Goal: Task Accomplishment & Management: Manage account settings

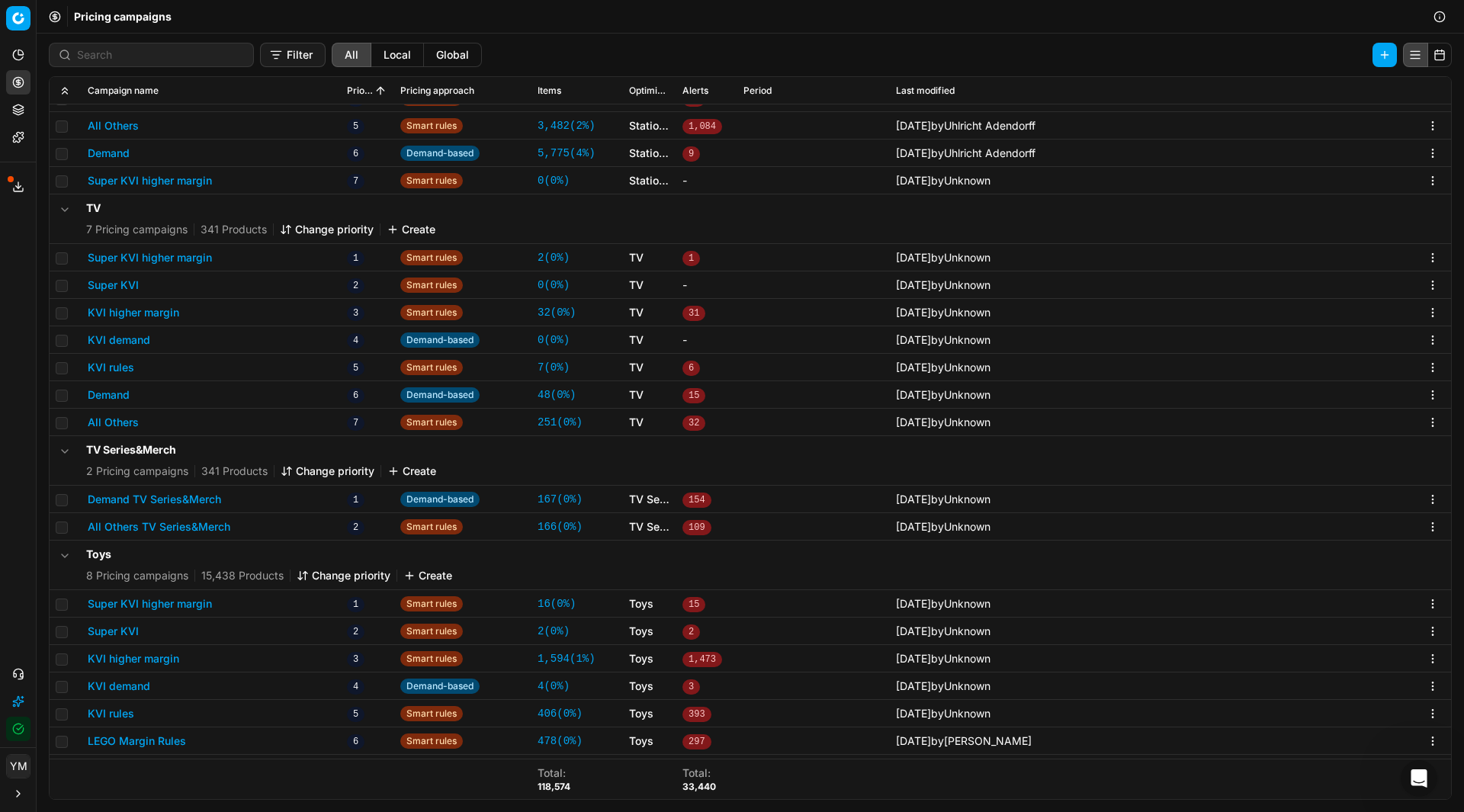
scroll to position [2, 0]
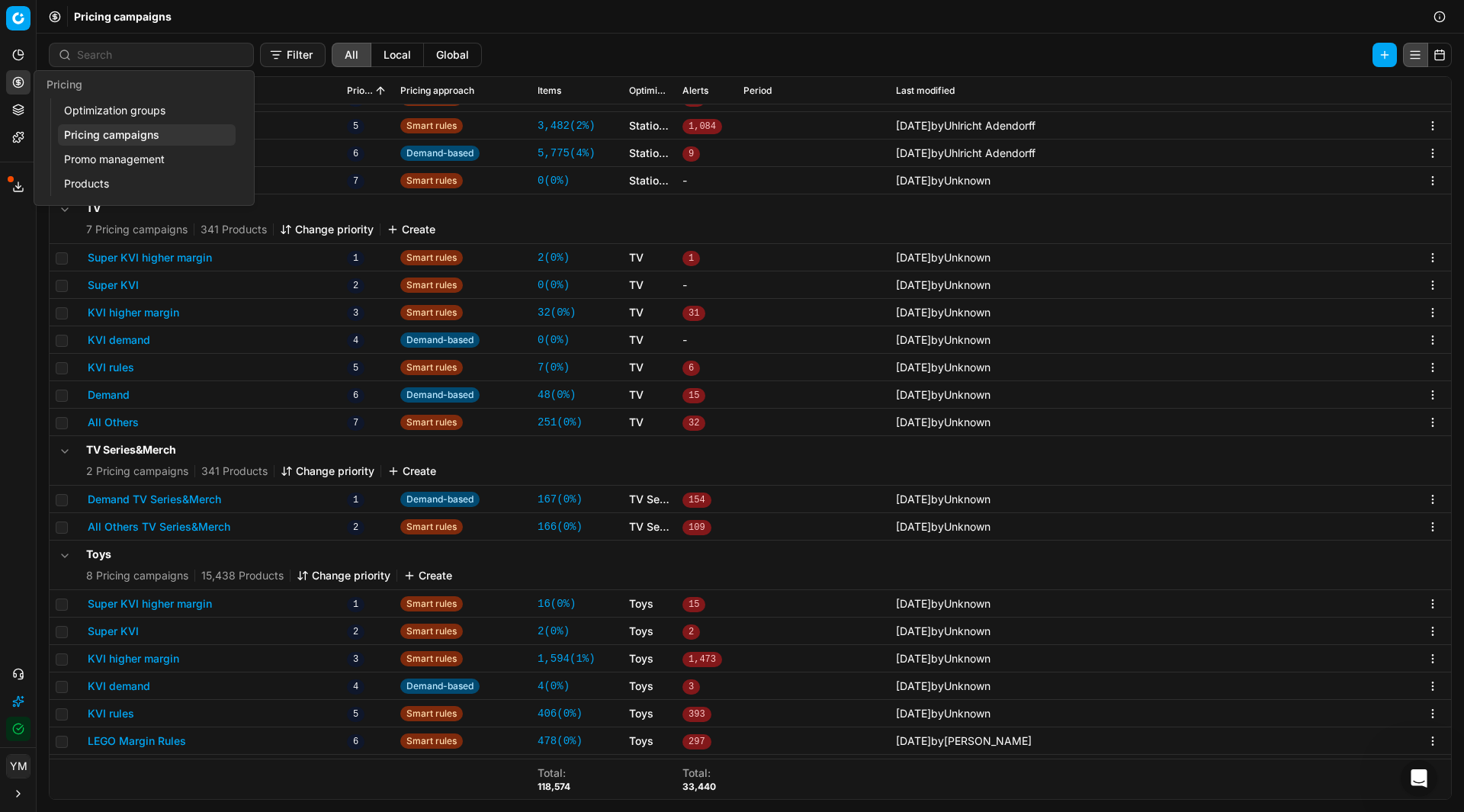
click at [110, 114] on link "Optimization groups" at bounding box center [147, 110] width 178 height 21
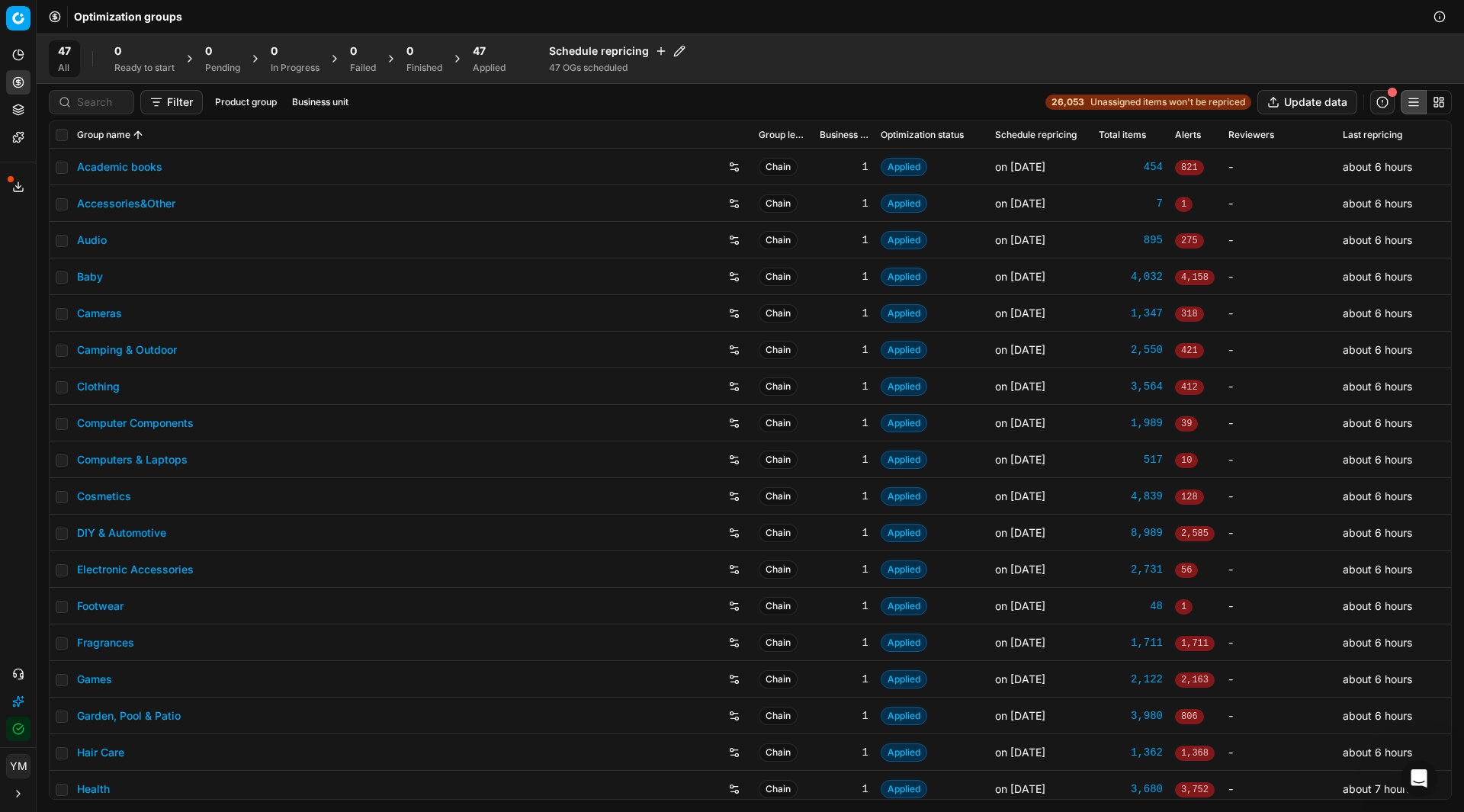
click at [18, 369] on div "Analytics Pricing Product portfolio Templates Export service 20 Contact support…" at bounding box center [18, 391] width 36 height 710
click at [138, 163] on link "Academic books" at bounding box center [120, 167] width 86 height 15
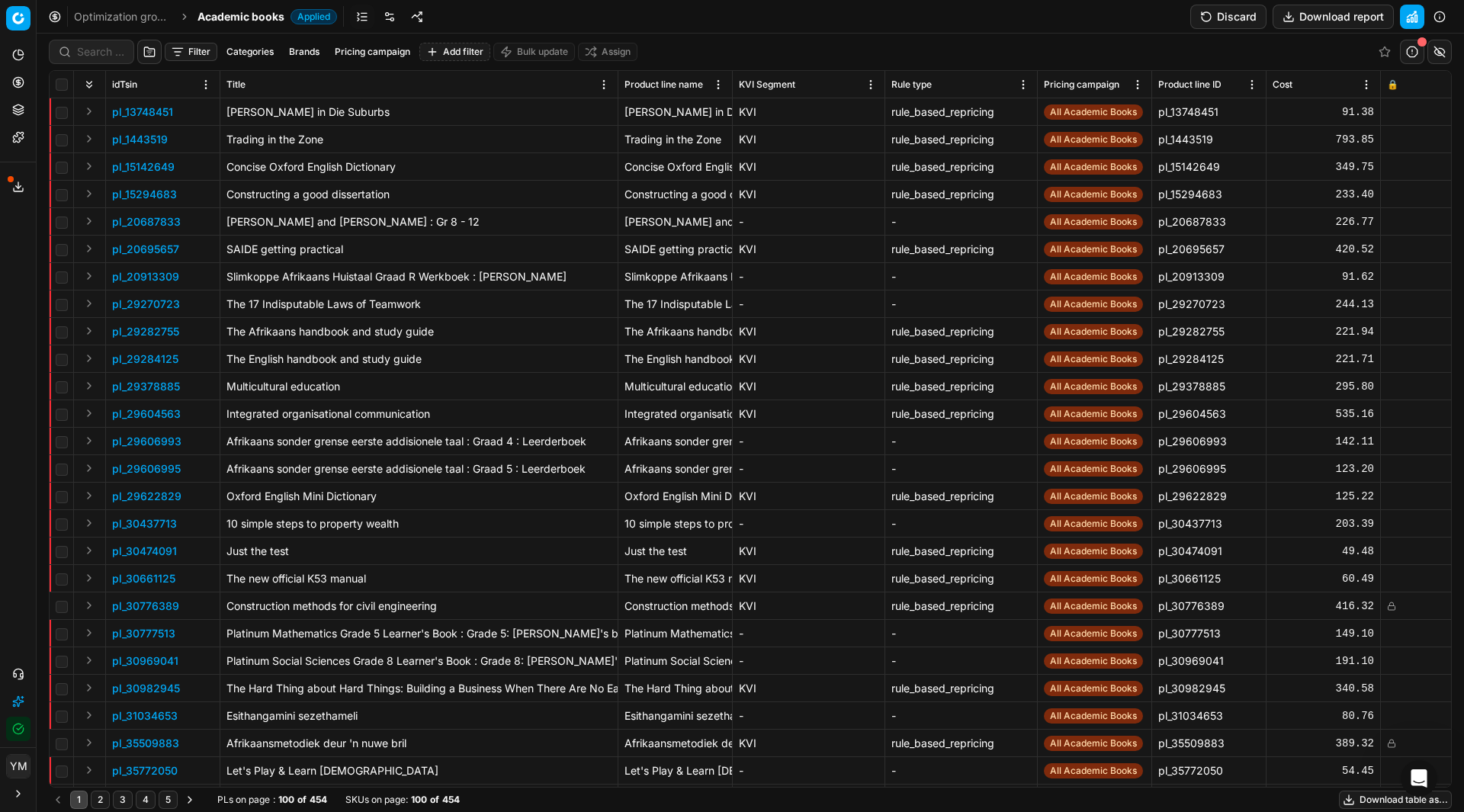
click at [146, 12] on link "Optimization groups" at bounding box center [122, 16] width 98 height 15
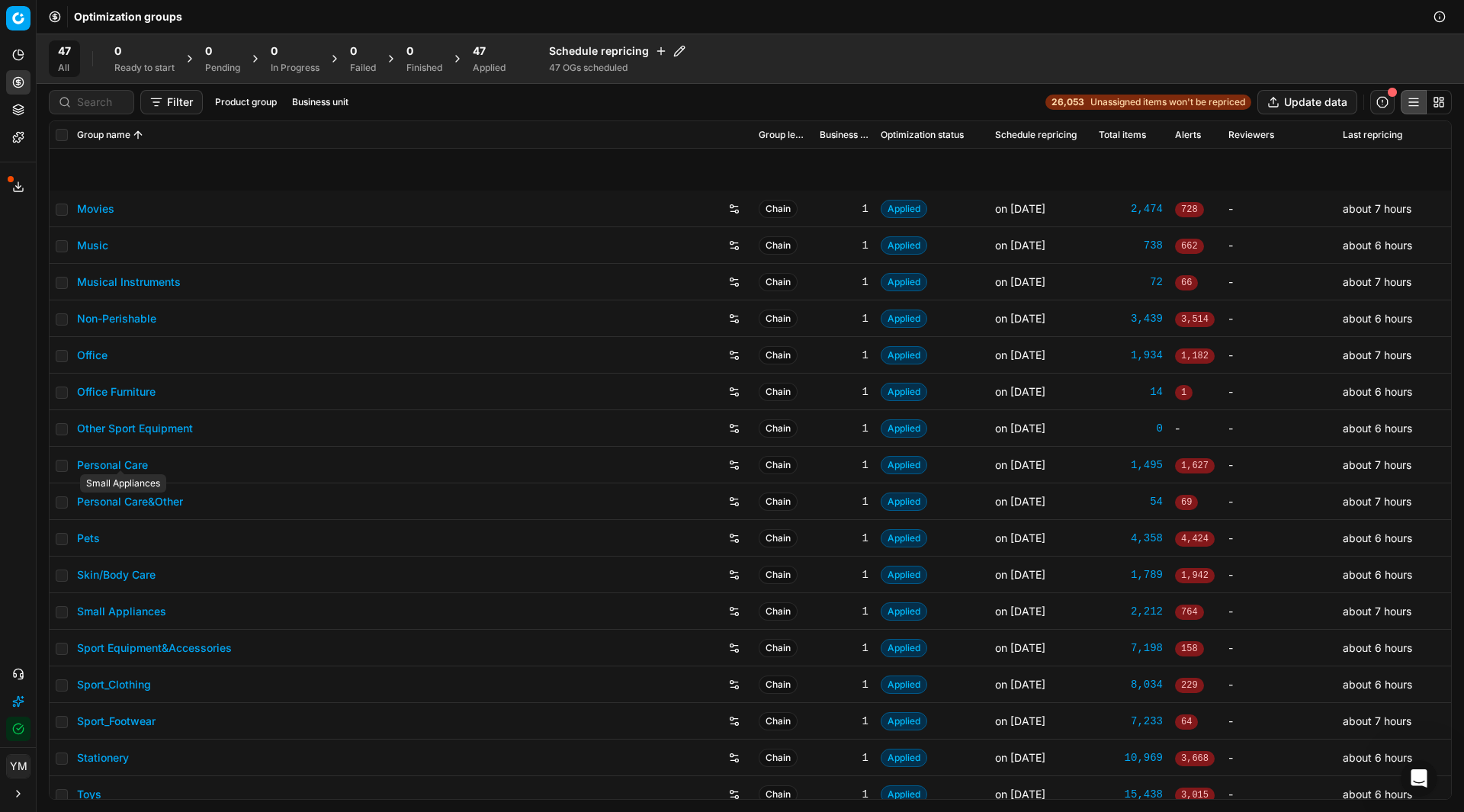
scroll to position [1067, 0]
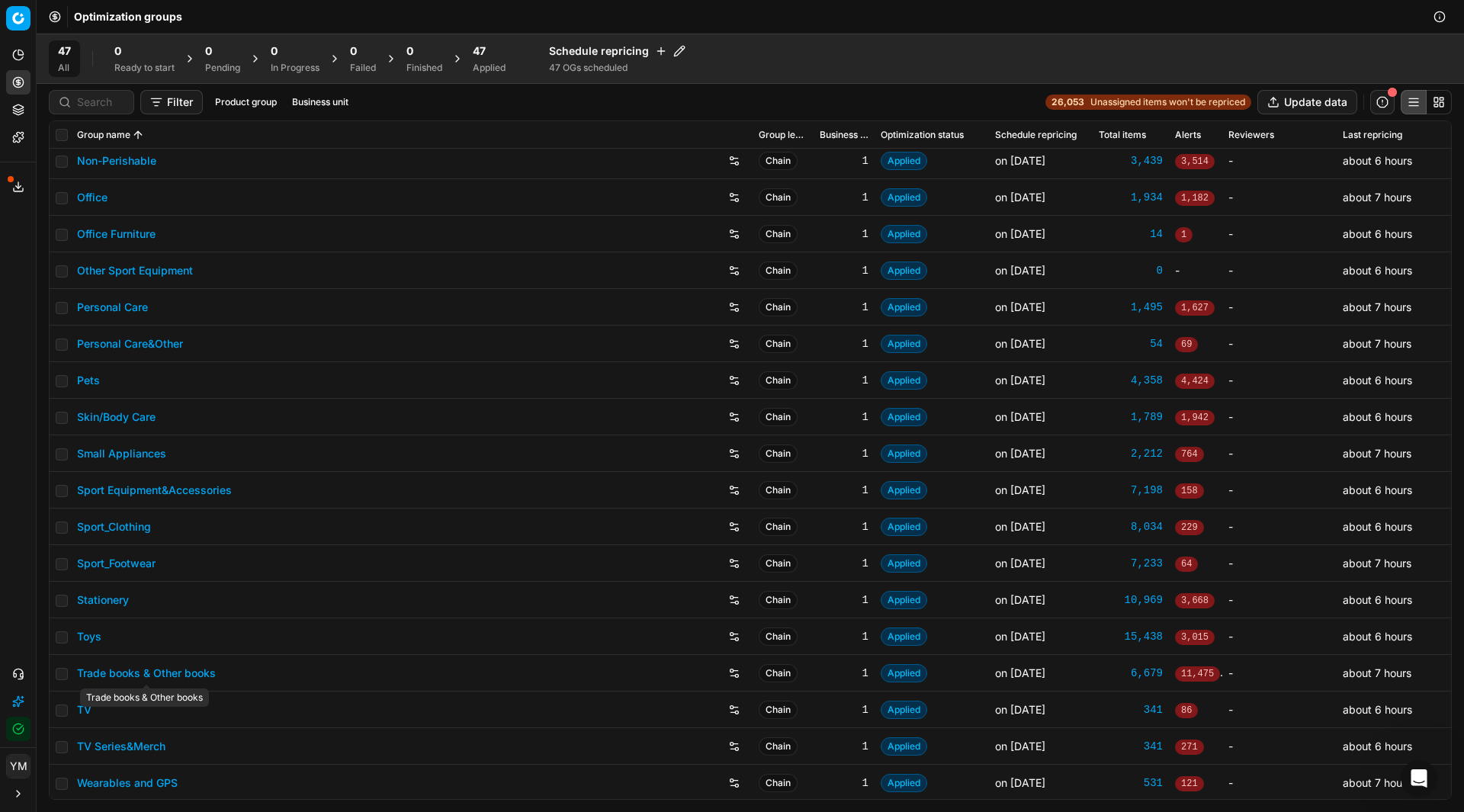
click at [153, 675] on link "Trade books & Other books" at bounding box center [146, 673] width 139 height 15
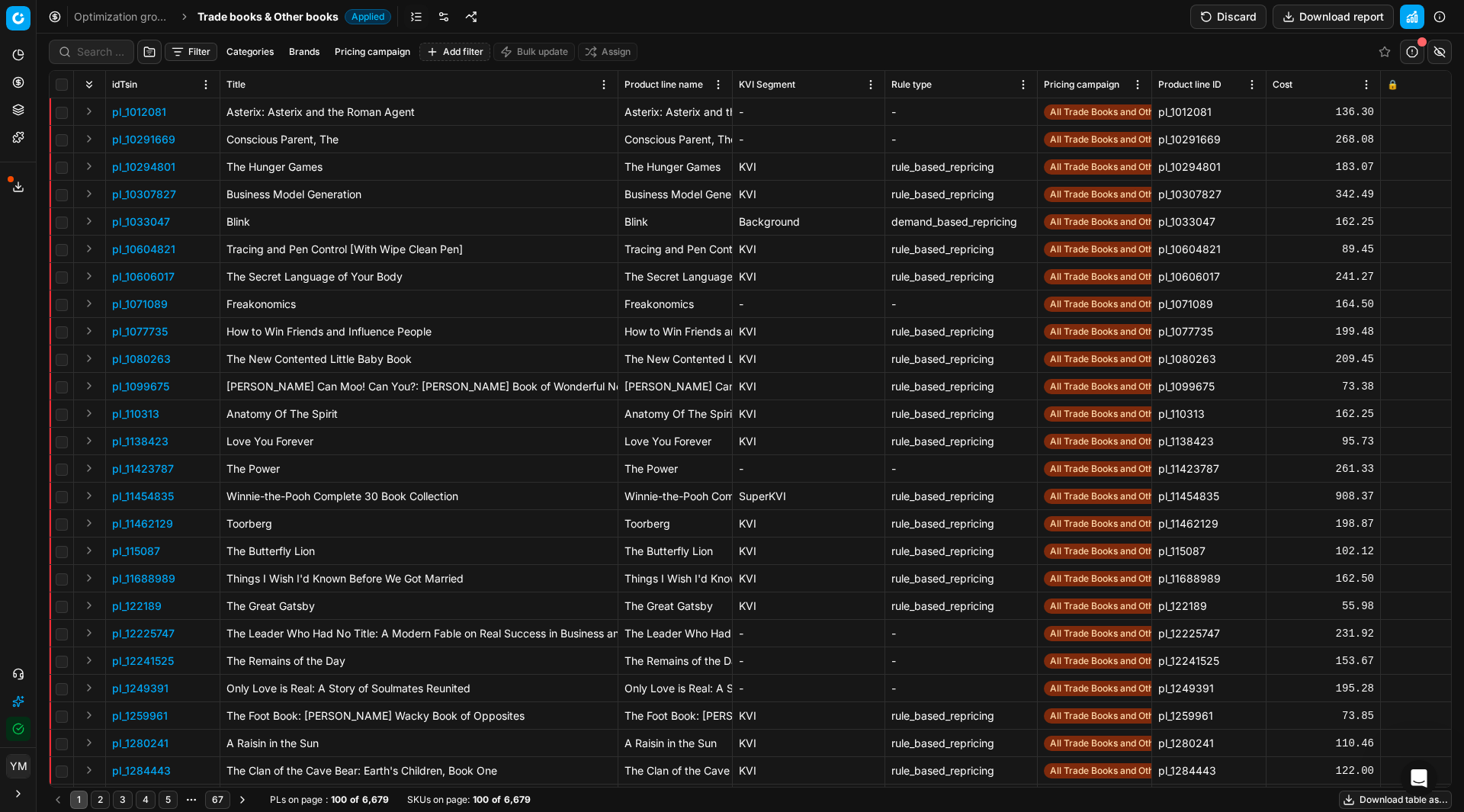
click at [379, 49] on button "Pricing campaign" at bounding box center [372, 52] width 87 height 19
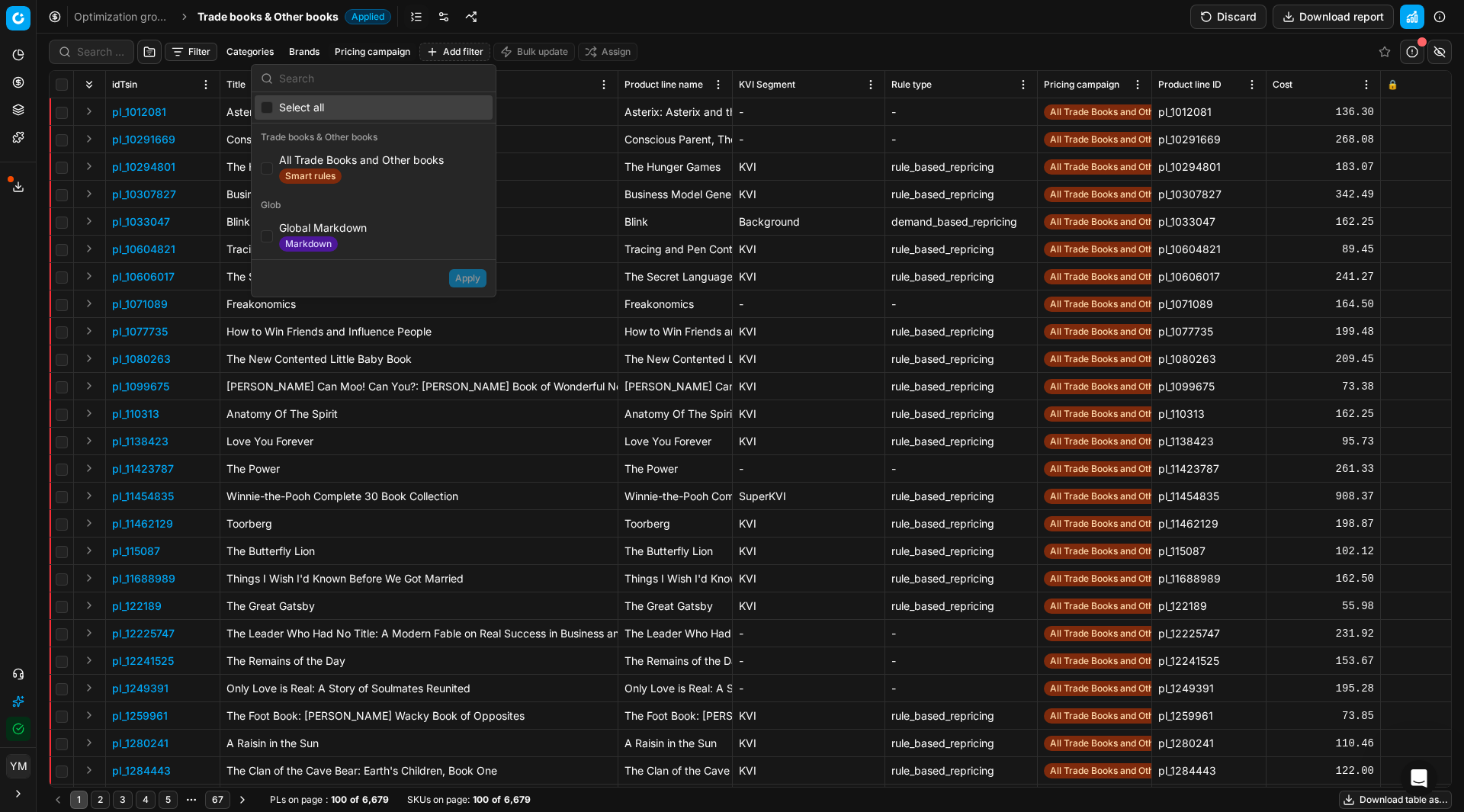
click at [439, 24] on link at bounding box center [443, 17] width 24 height 24
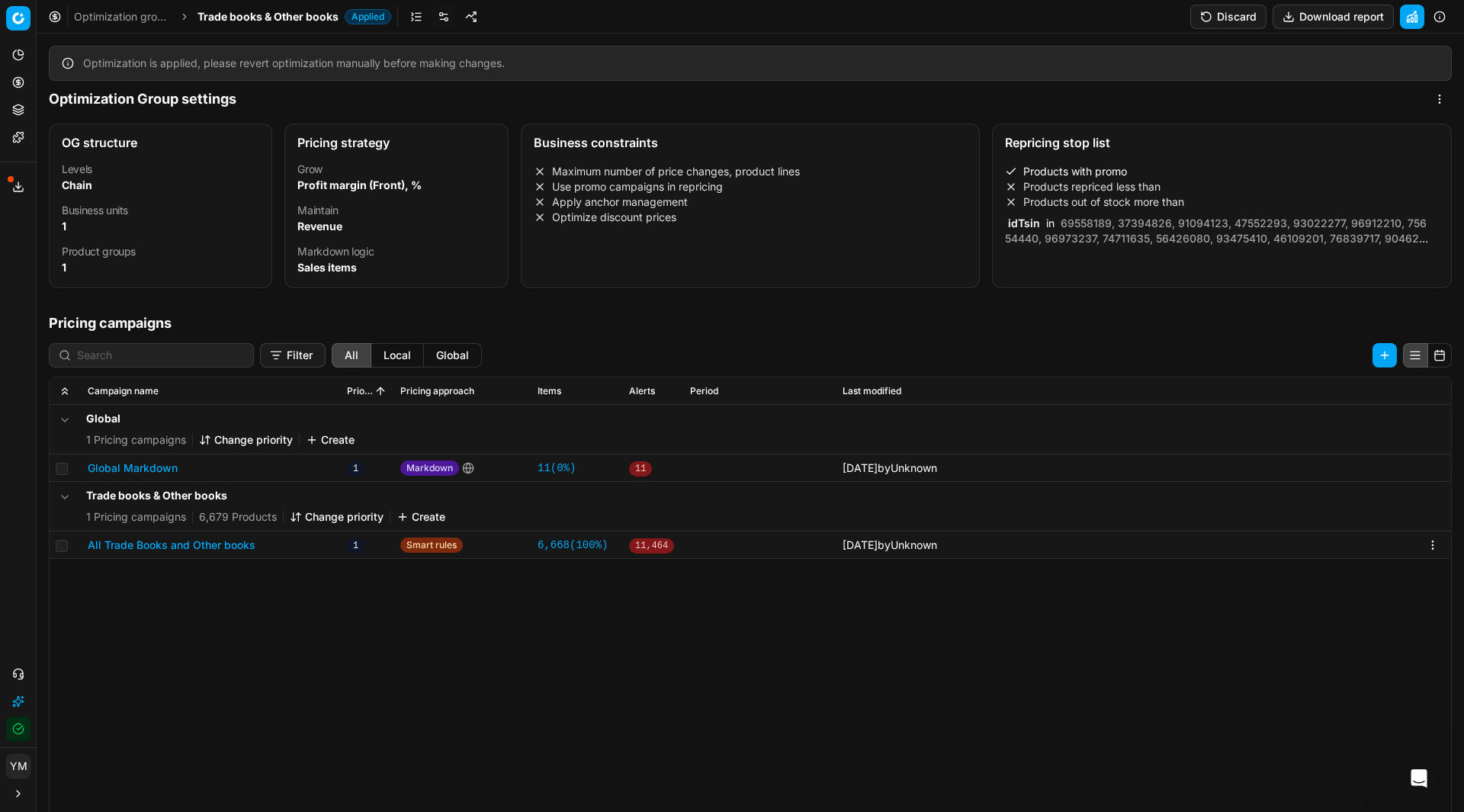
click at [139, 15] on link "Optimization groups" at bounding box center [122, 16] width 98 height 15
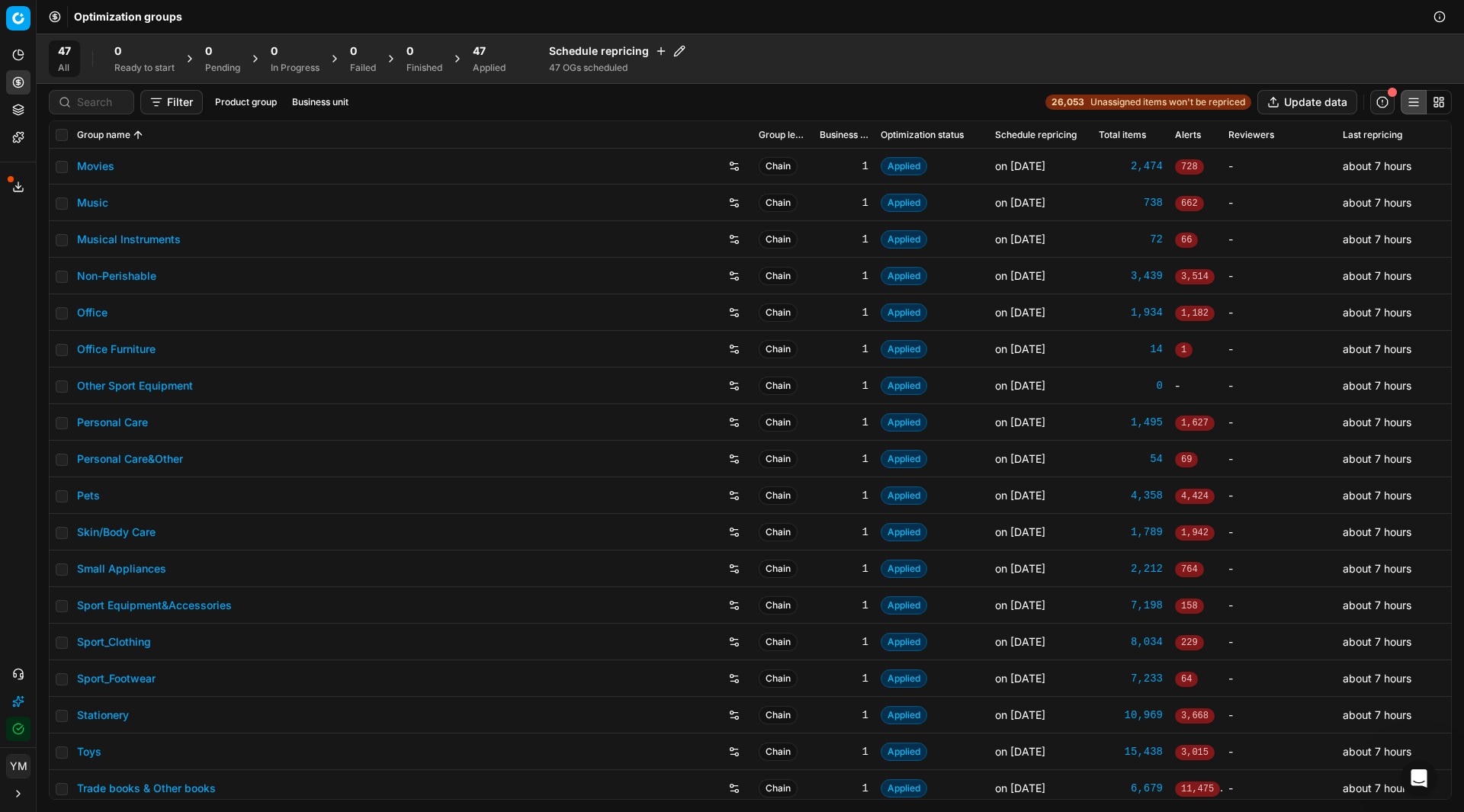
scroll to position [1069, 0]
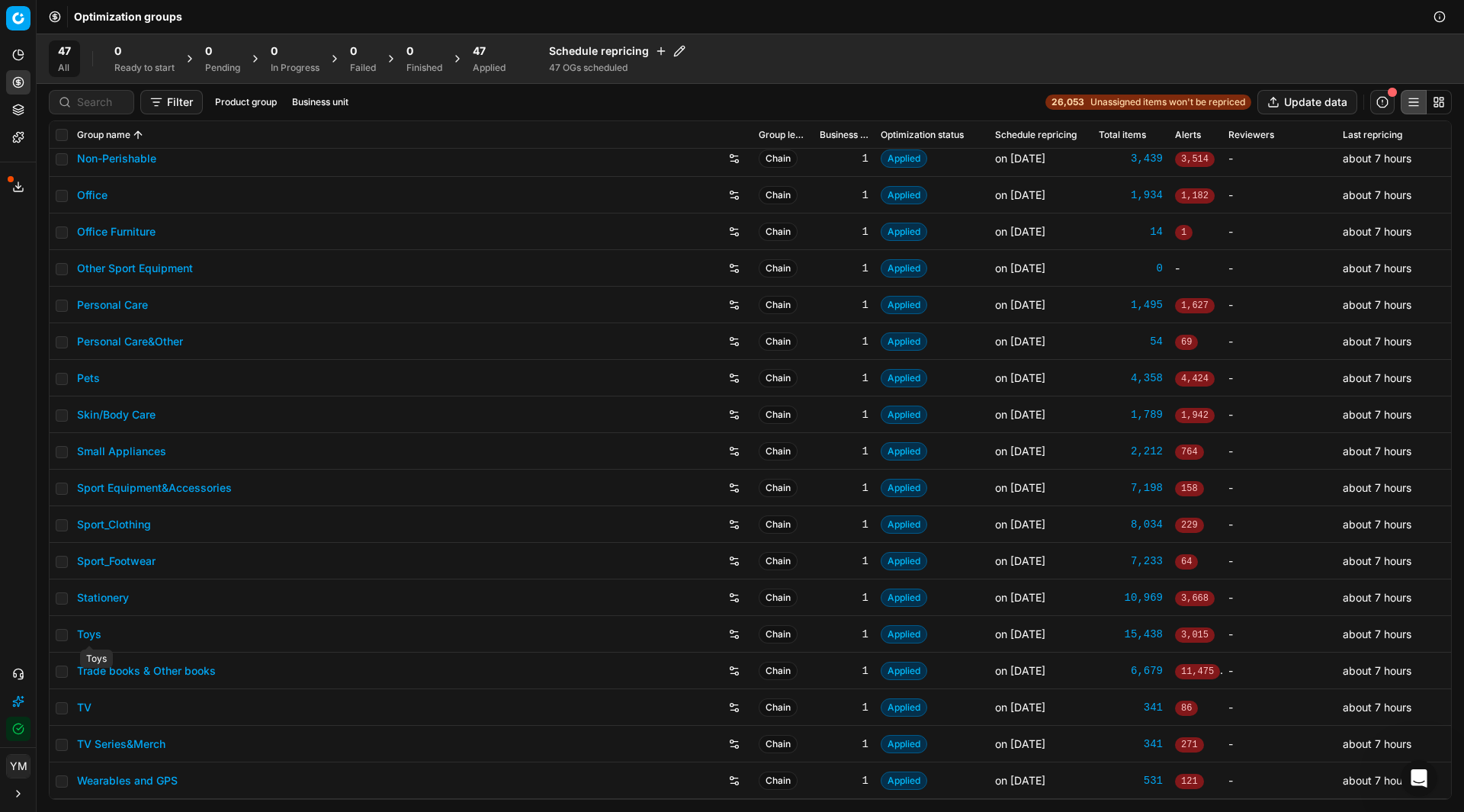
click at [90, 633] on link "Toys" at bounding box center [89, 634] width 24 height 15
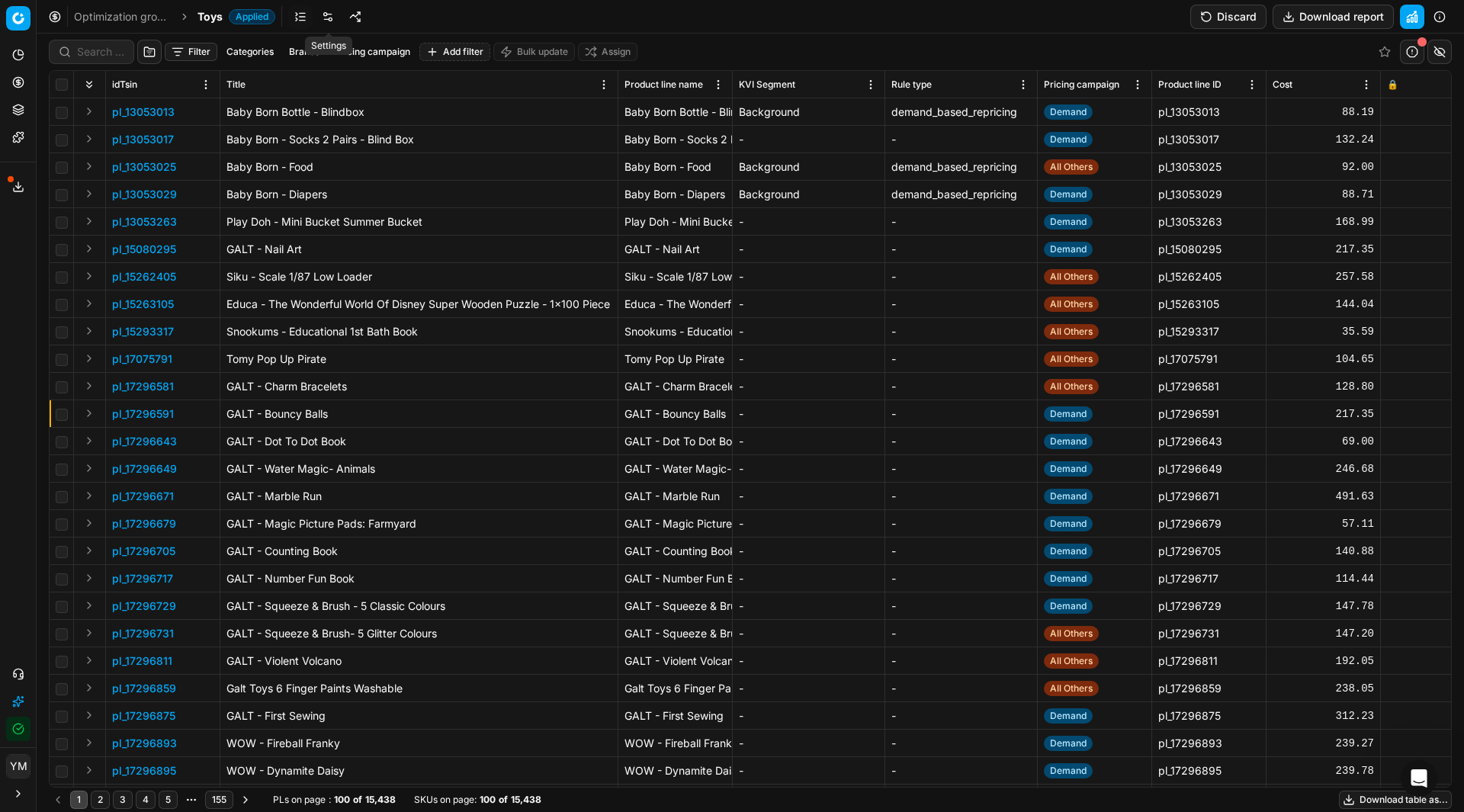
click at [323, 14] on link at bounding box center [328, 17] width 24 height 24
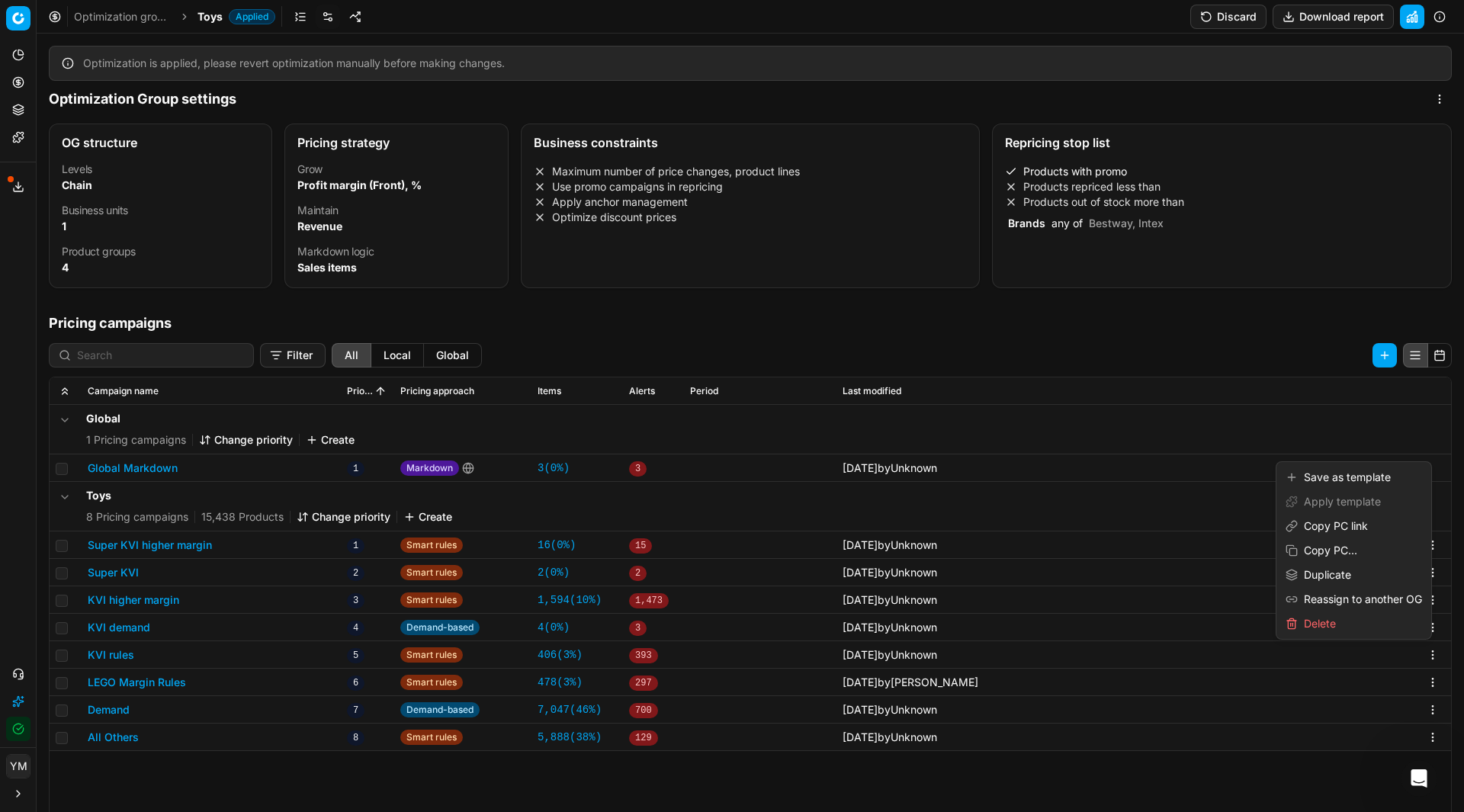
click at [1421, 656] on html "Pricing platform Analytics Pricing Product portfolio Templates Export service 2…" at bounding box center [732, 406] width 1464 height 812
click at [374, 498] on html "Pricing platform Analytics Pricing Product portfolio Templates Export service 2…" at bounding box center [732, 406] width 1464 height 812
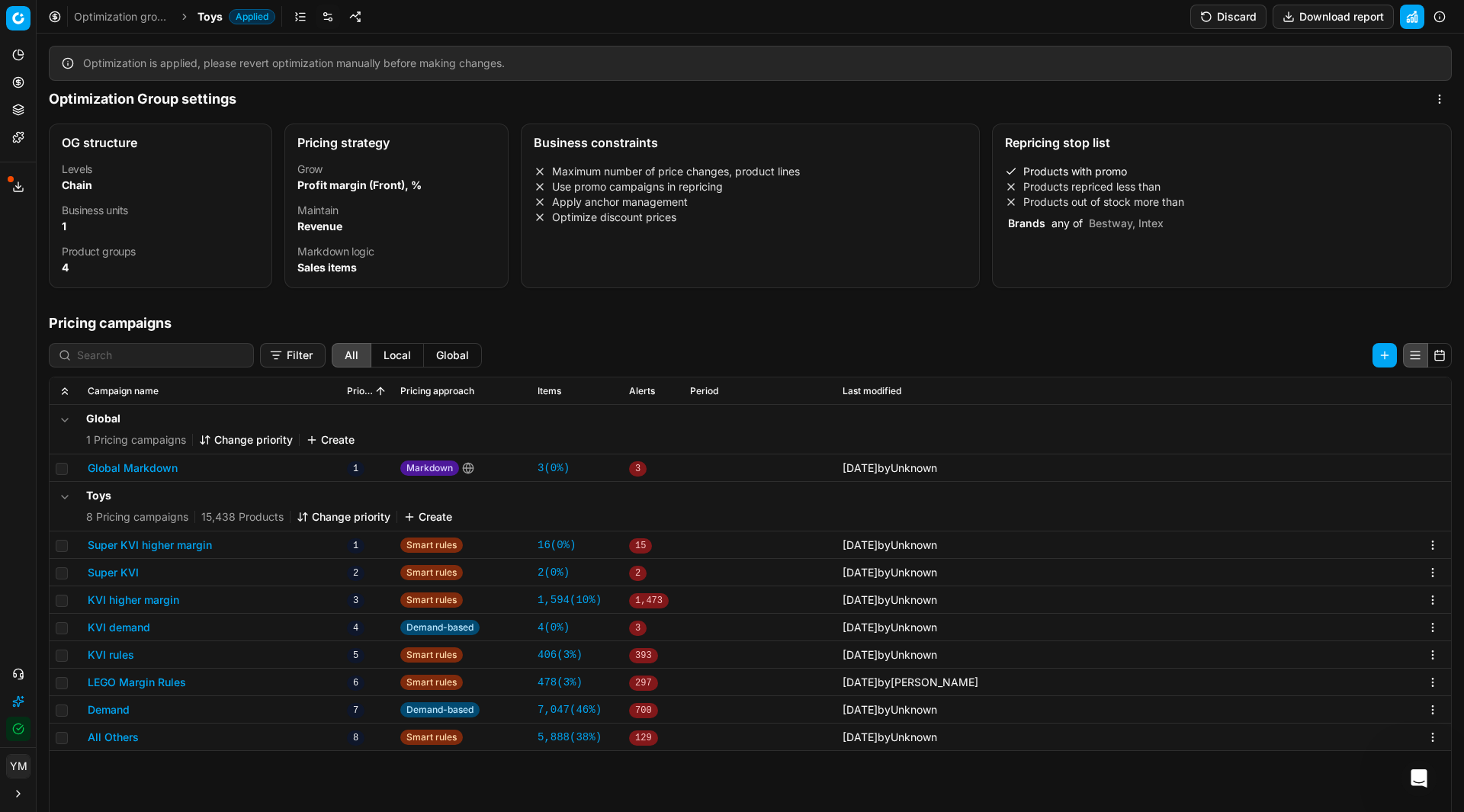
click at [371, 518] on button "Change priority" at bounding box center [344, 517] width 94 height 15
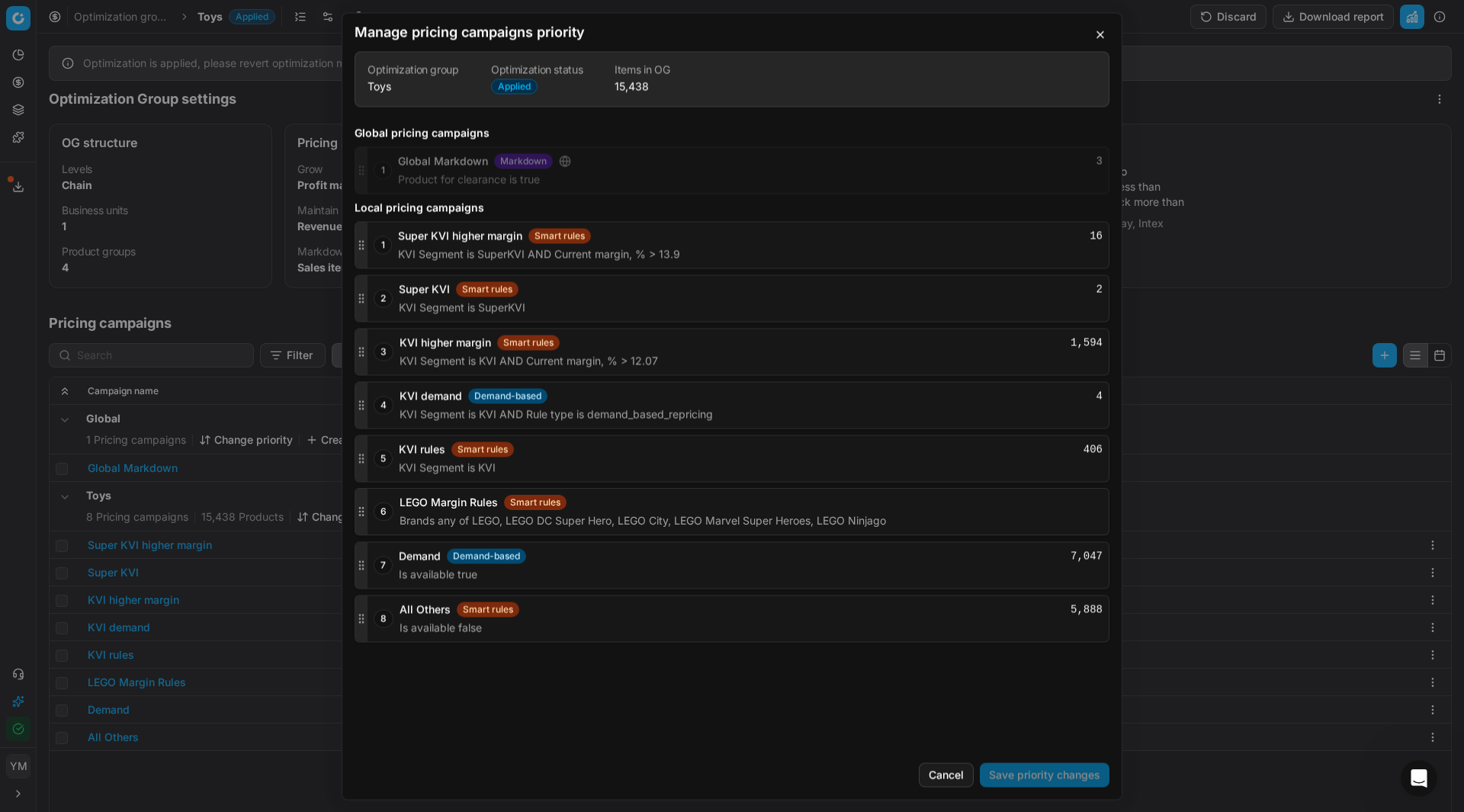
click at [365, 515] on icon "button" at bounding box center [361, 511] width 12 height 12
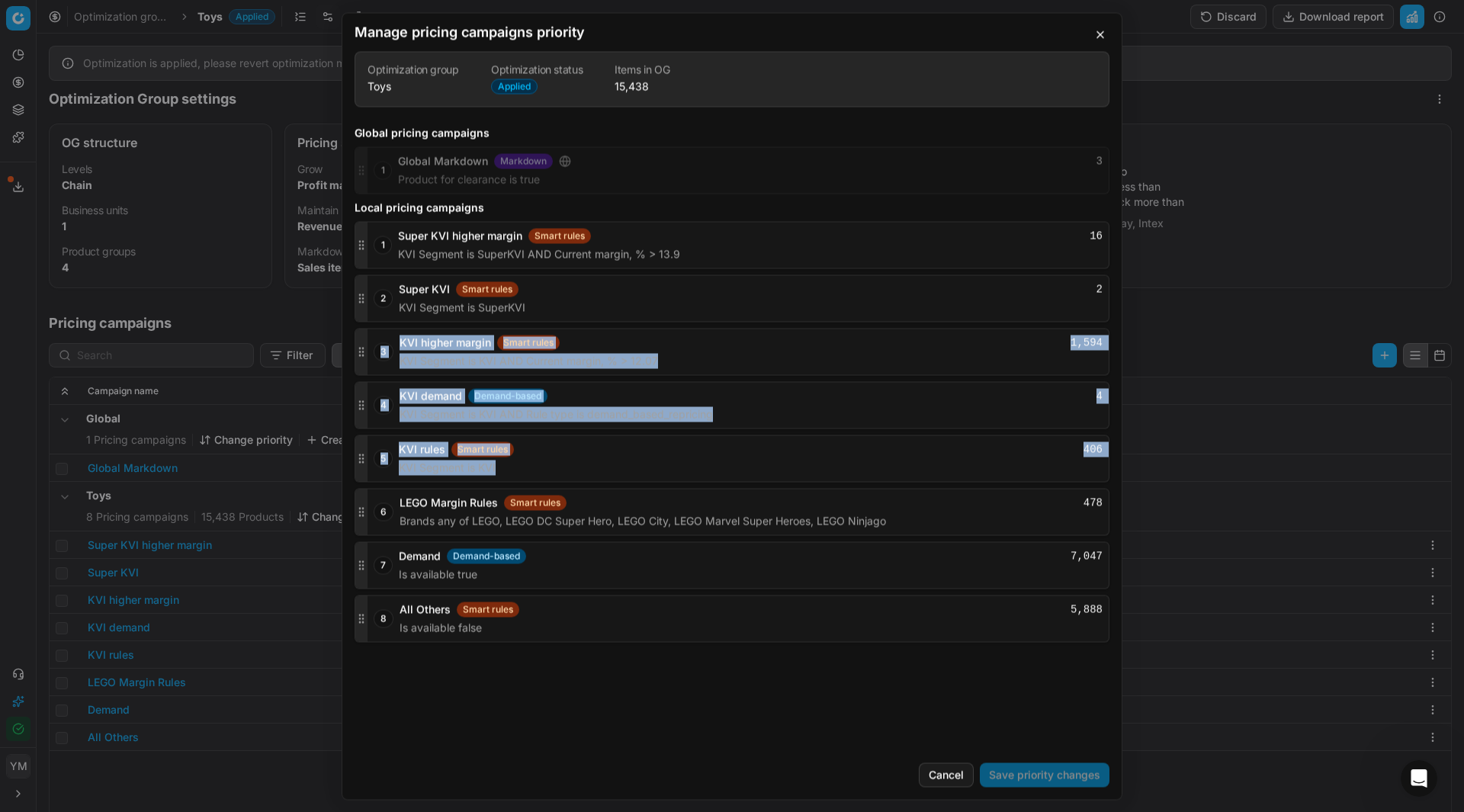
drag, startPoint x: 366, startPoint y: 523, endPoint x: 383, endPoint y: 425, distance: 99.5
click at [382, 375] on div "1 Super KVI higher margin Smart rules 16 KVI Segment is SuperKVI AND Current ma…" at bounding box center [731, 431] width 755 height 421
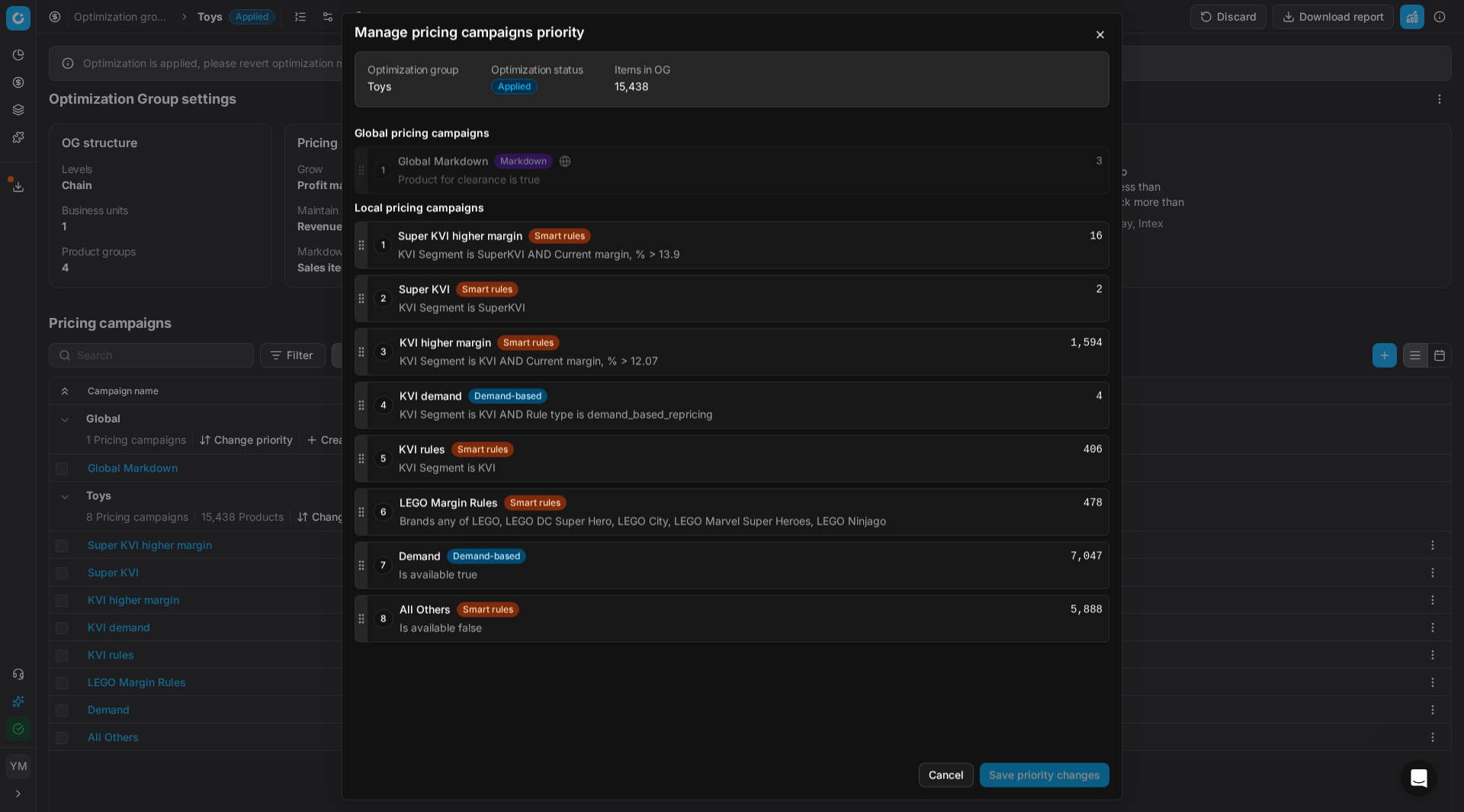
click at [510, 713] on div "Global pricing campaigns 1 Global Markdown Markdown 3 Product for clearance is …" at bounding box center [731, 434] width 779 height 631
drag, startPoint x: 363, startPoint y: 519, endPoint x: 366, endPoint y: 508, distance: 11.4
click at [366, 508] on div at bounding box center [361, 511] width 12 height 46
drag, startPoint x: 361, startPoint y: 518, endPoint x: 372, endPoint y: 523, distance: 12.1
click at [379, 528] on div "6 LEGO Margin Rules Smart rules 478 Brands any of LEGO, LEGO DC Super Hero, LEG…" at bounding box center [731, 511] width 755 height 47
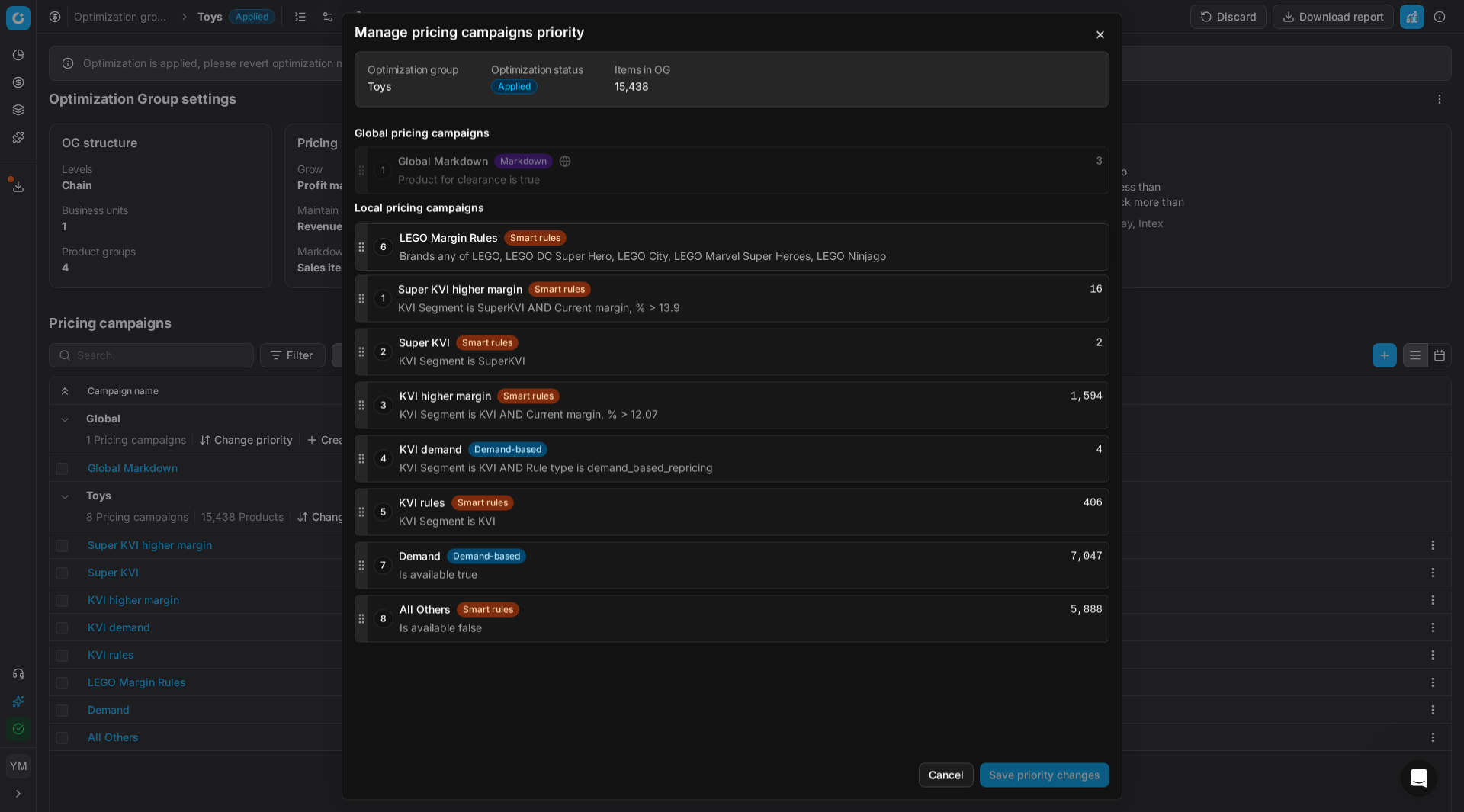
drag, startPoint x: 363, startPoint y: 510, endPoint x: 356, endPoint y: 245, distance: 265.1
click at [356, 245] on icon "button" at bounding box center [361, 244] width 12 height 12
click at [1043, 772] on button "Save priority changes" at bounding box center [1044, 774] width 129 height 24
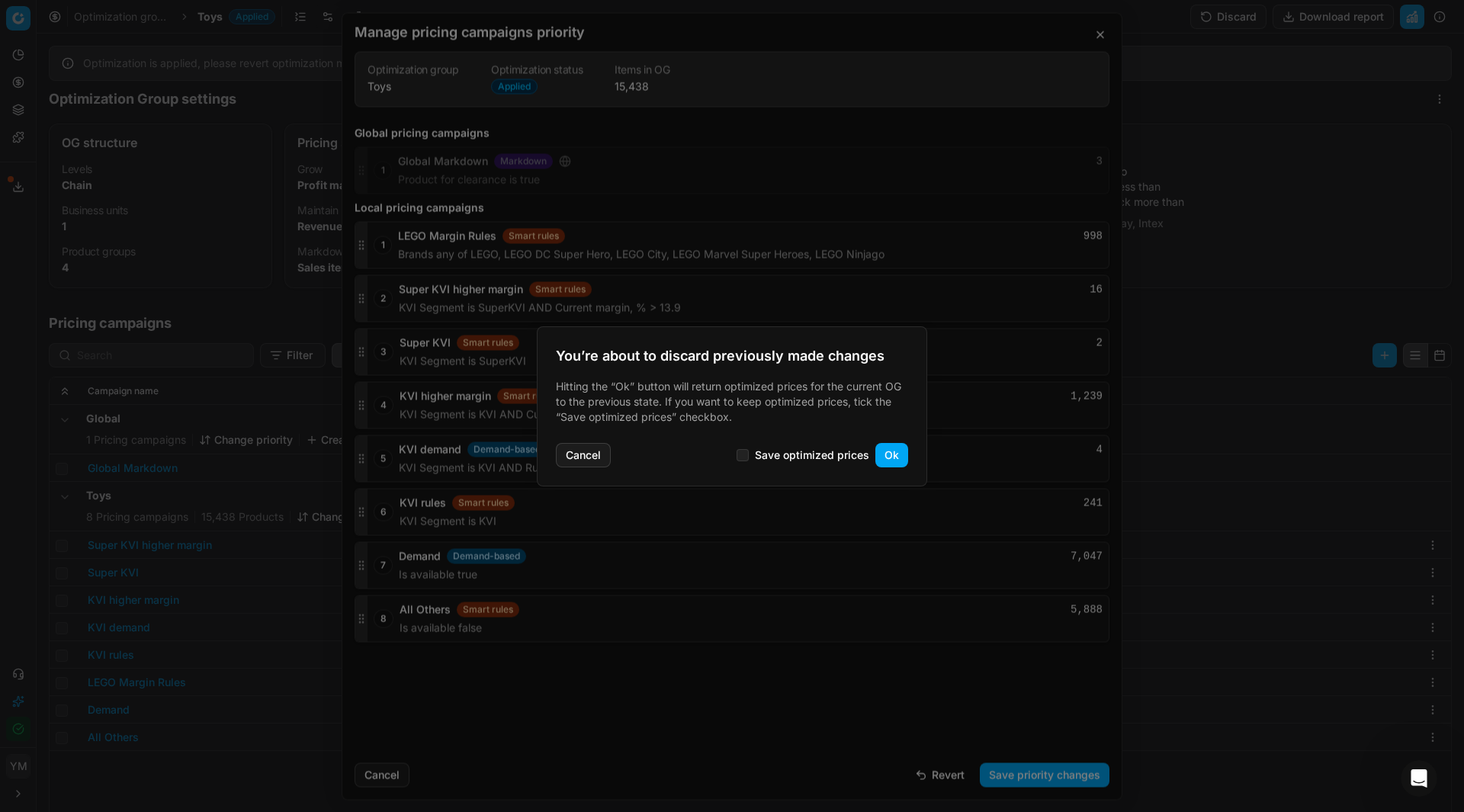
click at [888, 455] on button "Ok" at bounding box center [891, 455] width 33 height 24
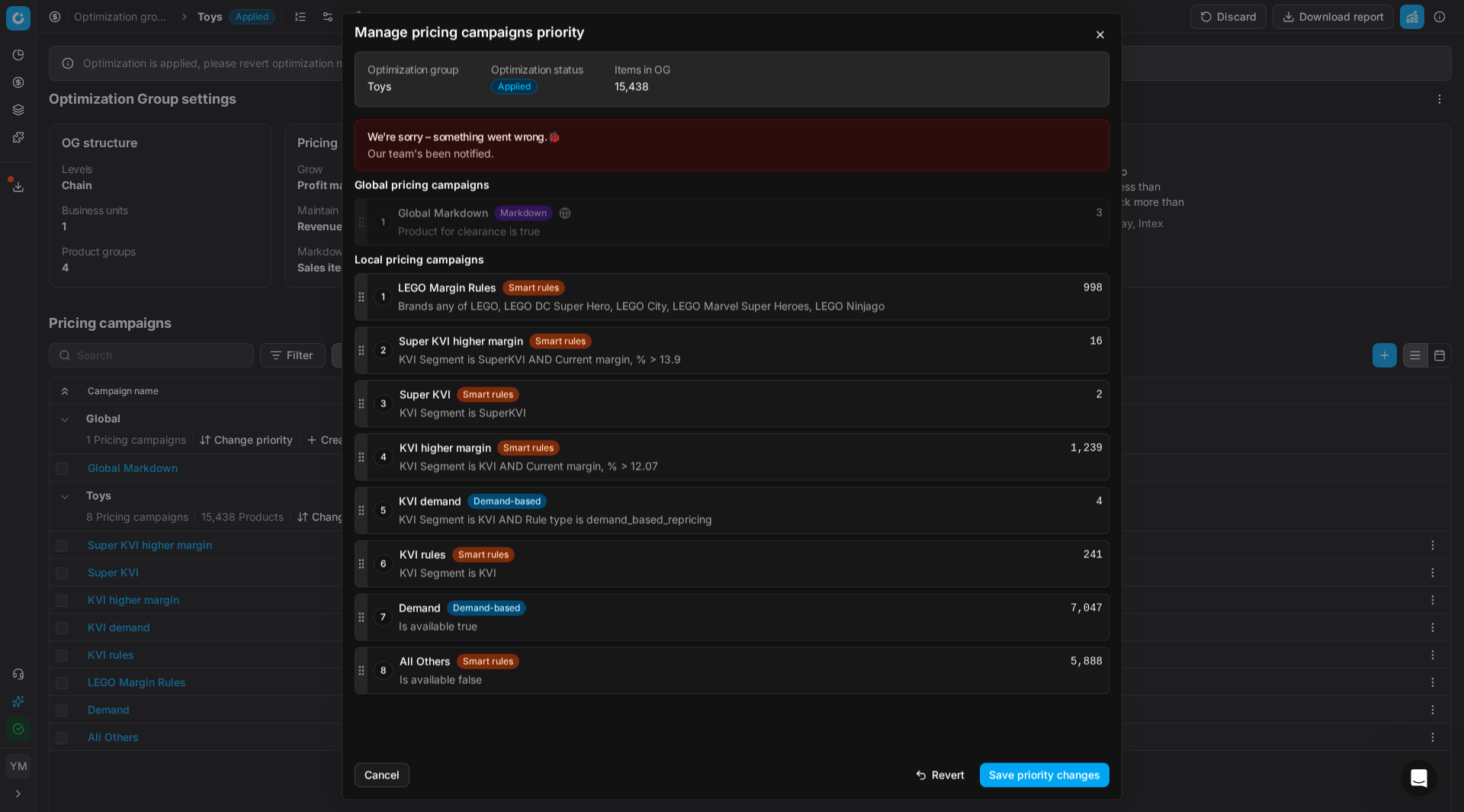
click at [991, 771] on button "Save priority changes" at bounding box center [1044, 774] width 129 height 24
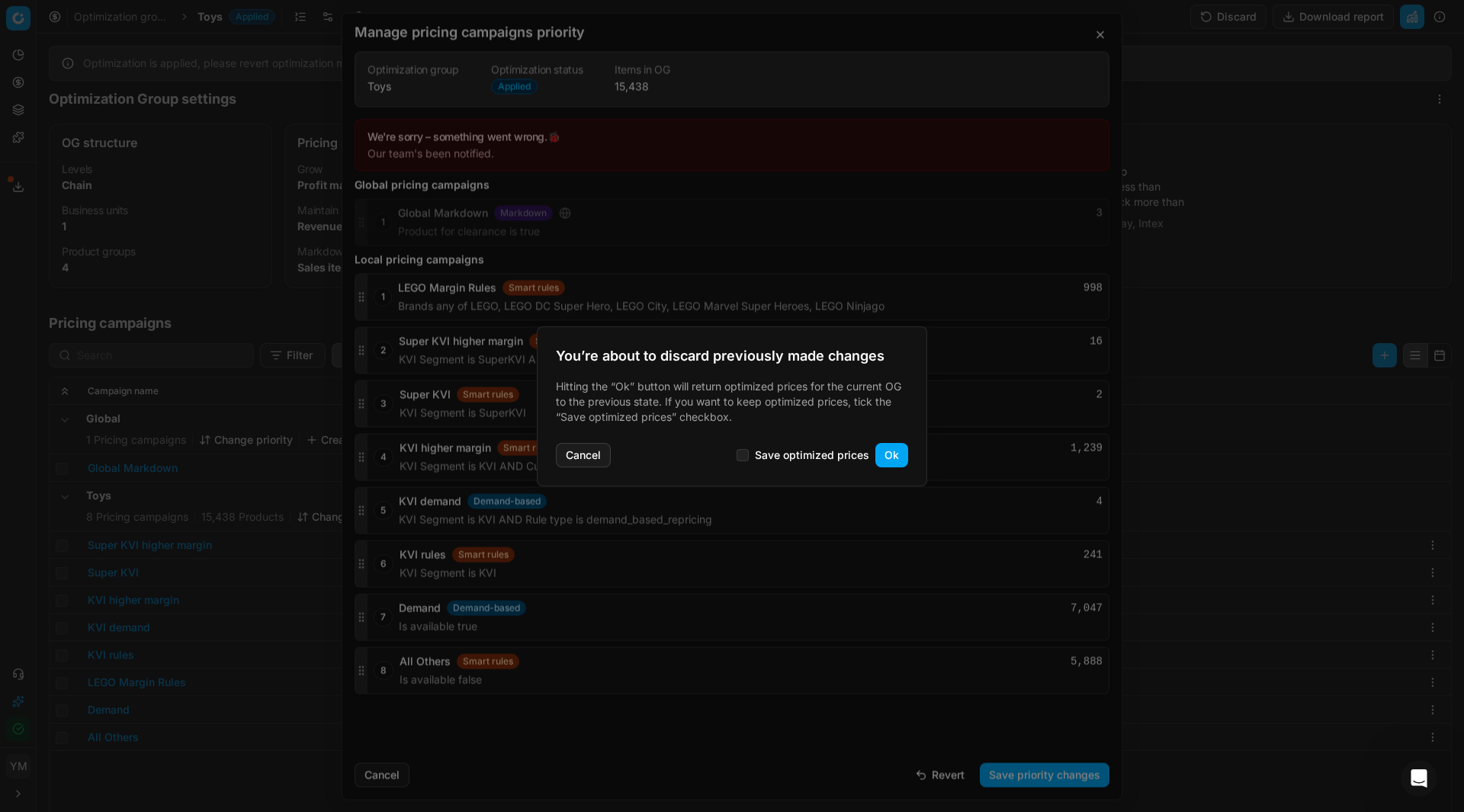
click at [891, 454] on button "Ok" at bounding box center [891, 455] width 33 height 24
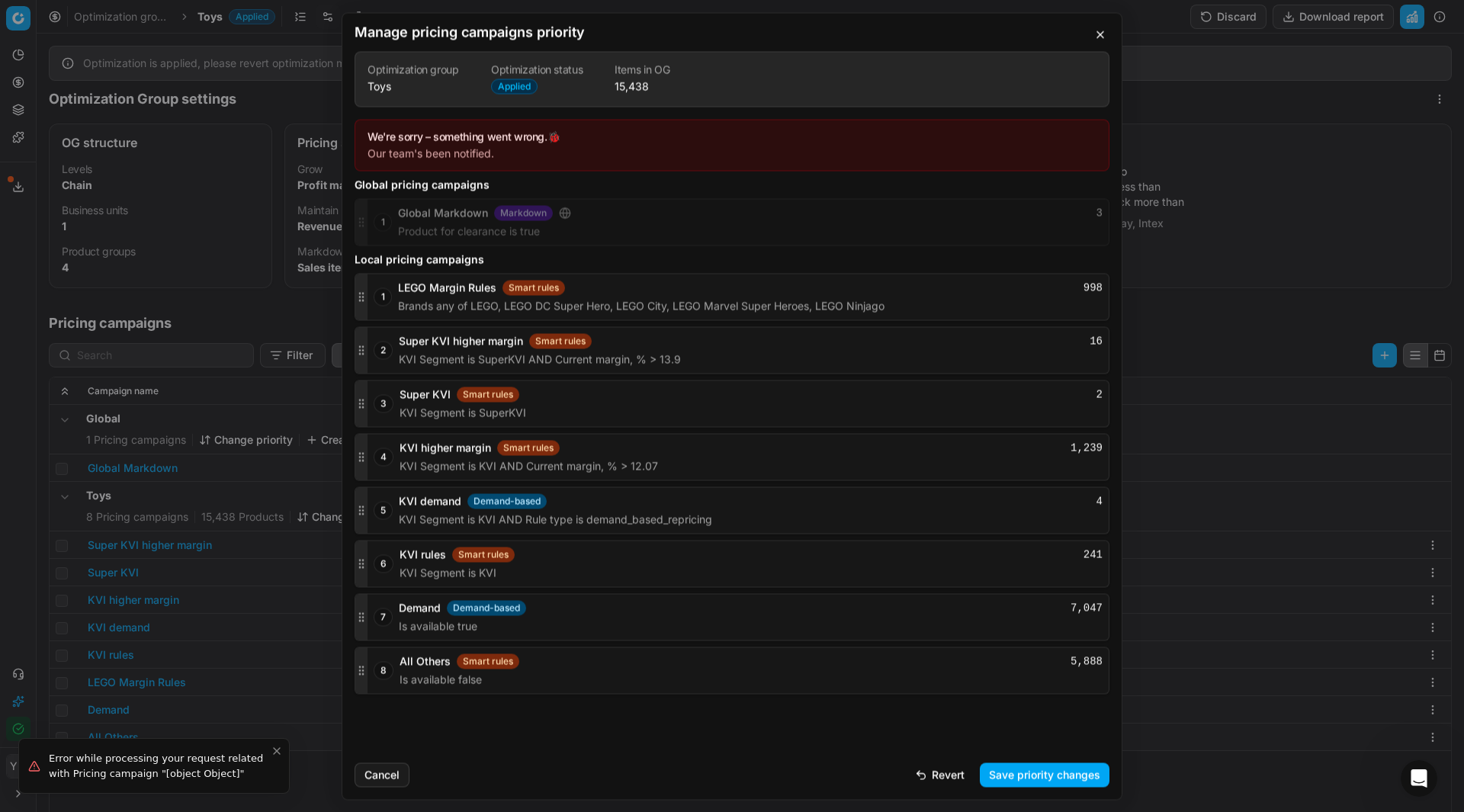
click at [451, 450] on button "KVI higher margin" at bounding box center [445, 447] width 91 height 15
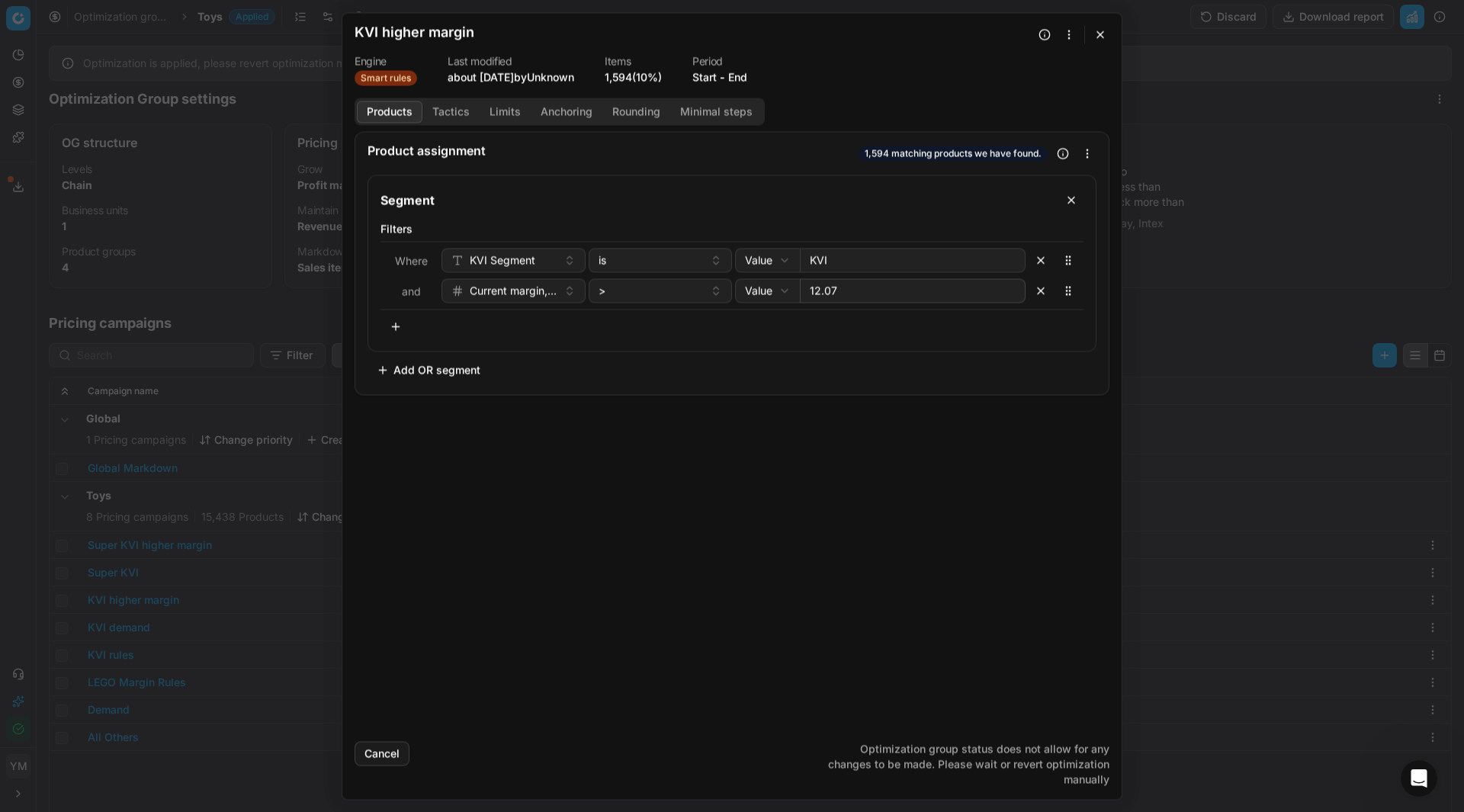
click at [506, 110] on button "Limits" at bounding box center [505, 111] width 51 height 22
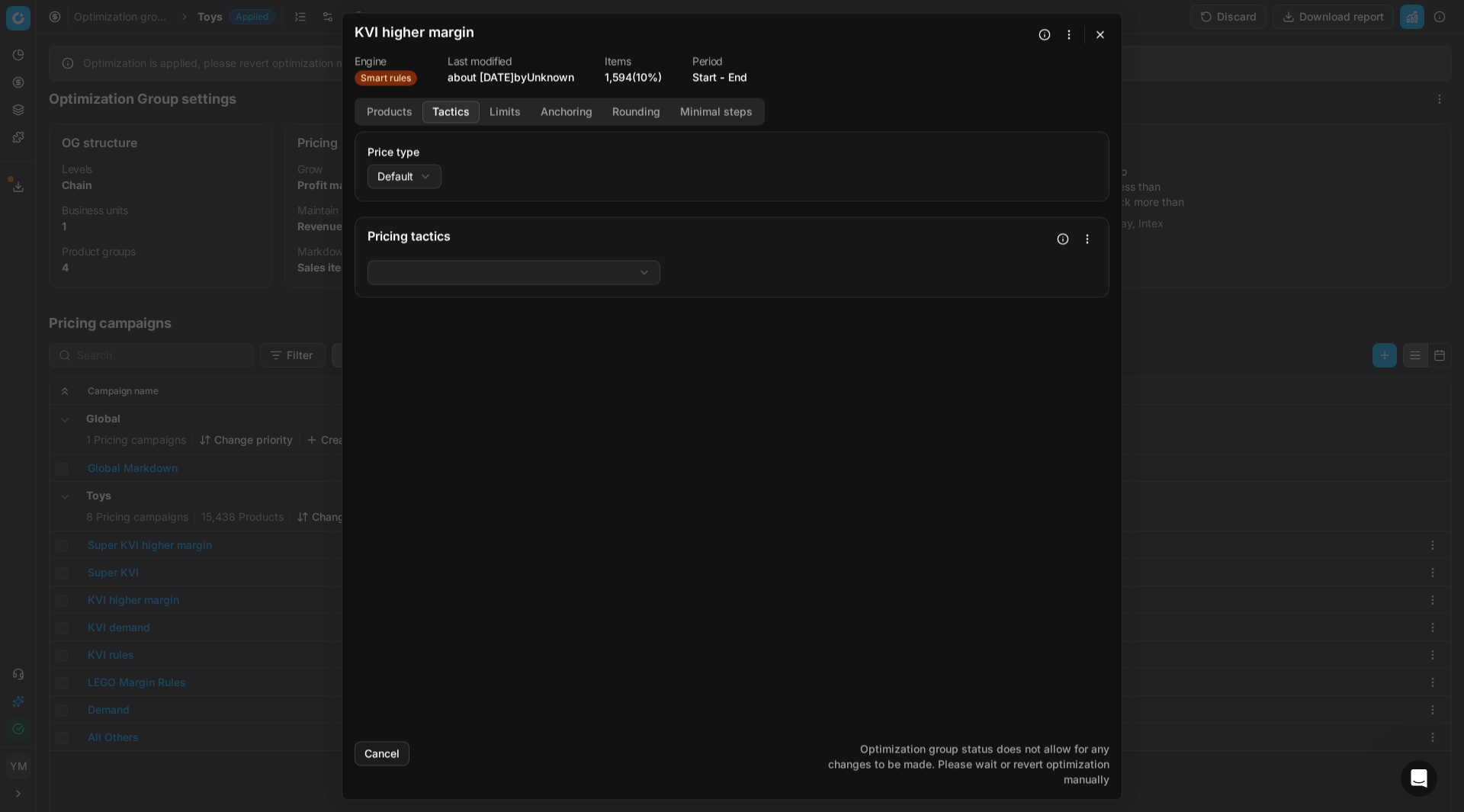
click at [456, 108] on button "Tactics" at bounding box center [451, 111] width 57 height 22
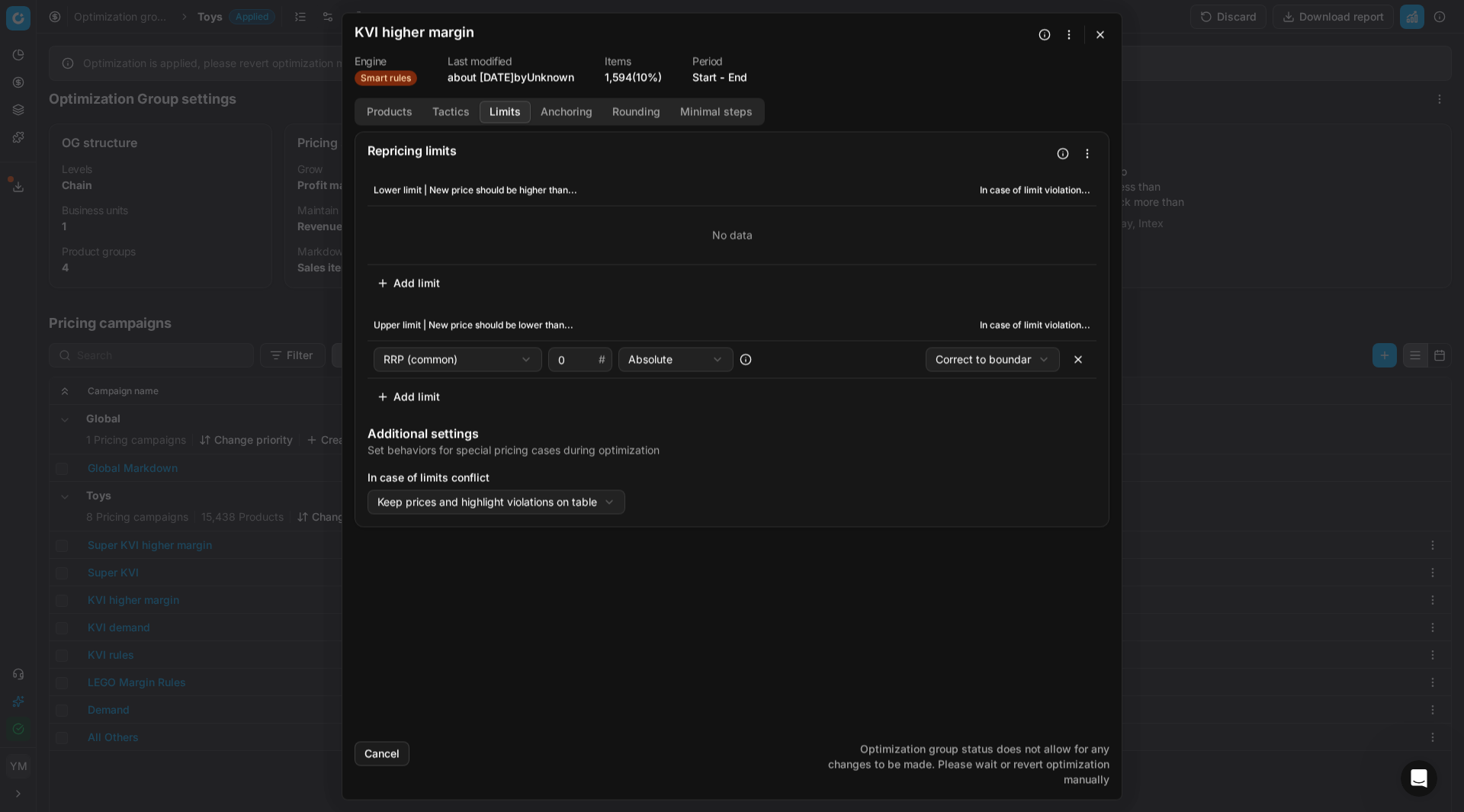
click at [501, 115] on button "Limits" at bounding box center [505, 111] width 51 height 22
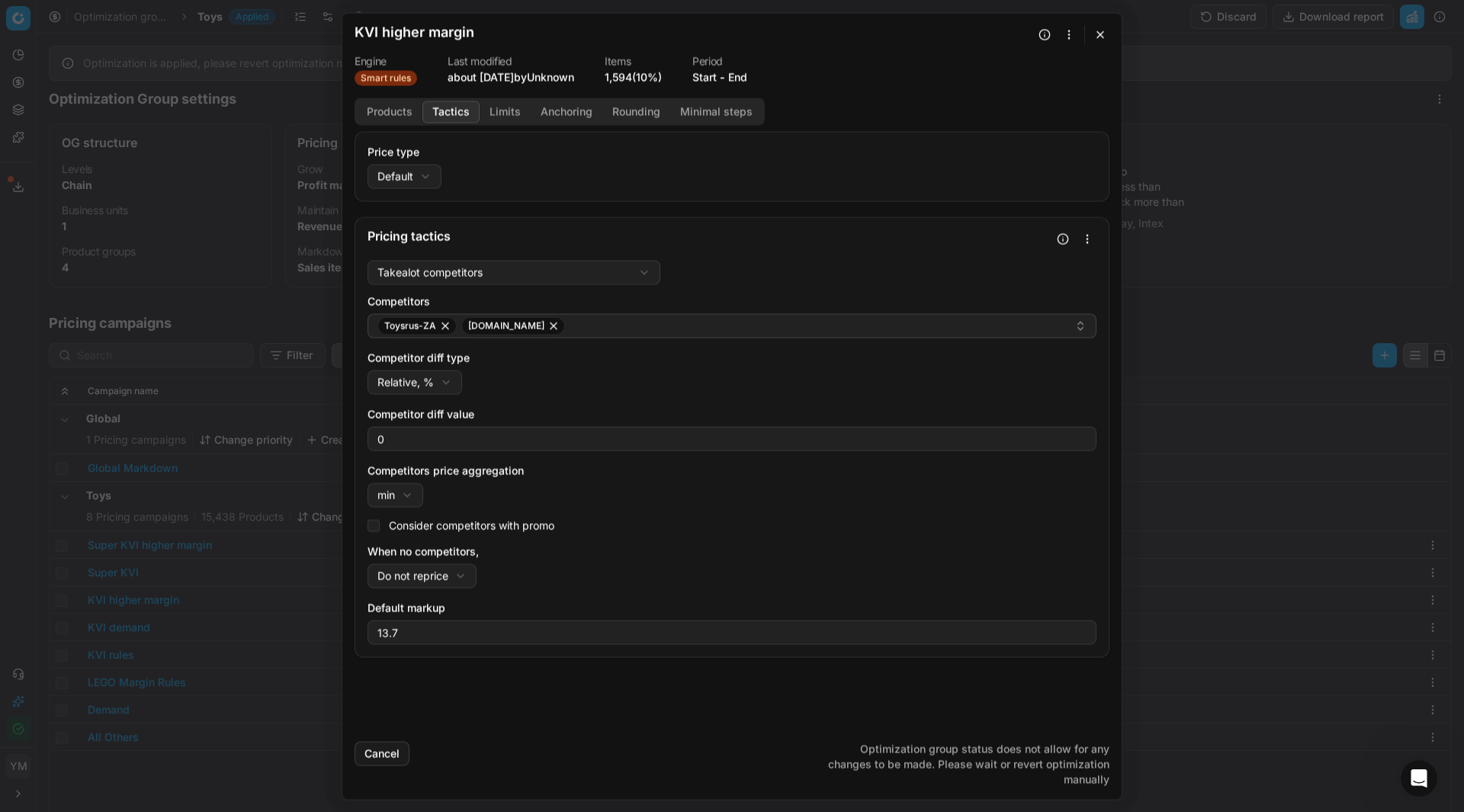
click at [466, 112] on button "Tactics" at bounding box center [451, 111] width 57 height 22
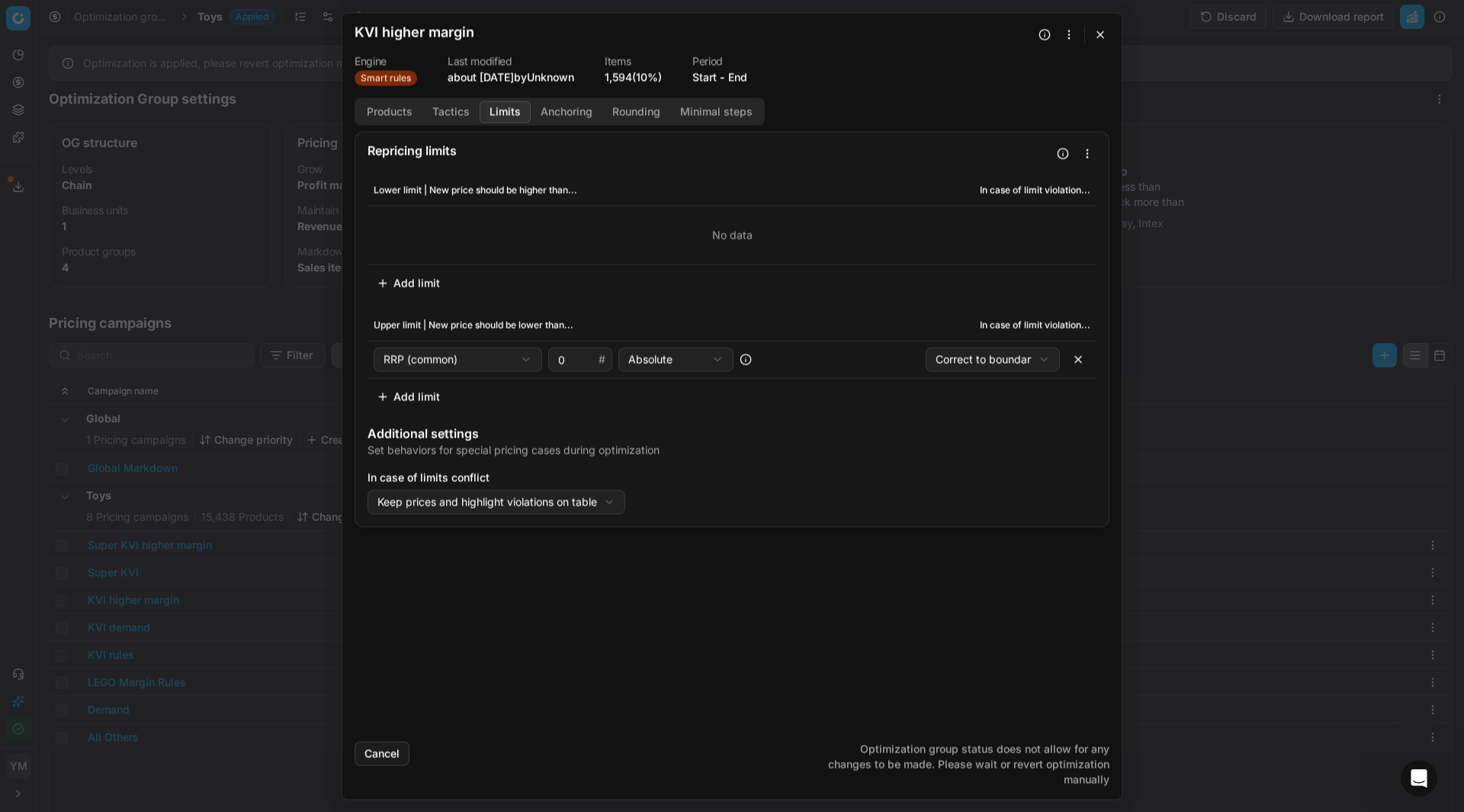
click at [512, 116] on button "Limits" at bounding box center [505, 111] width 51 height 22
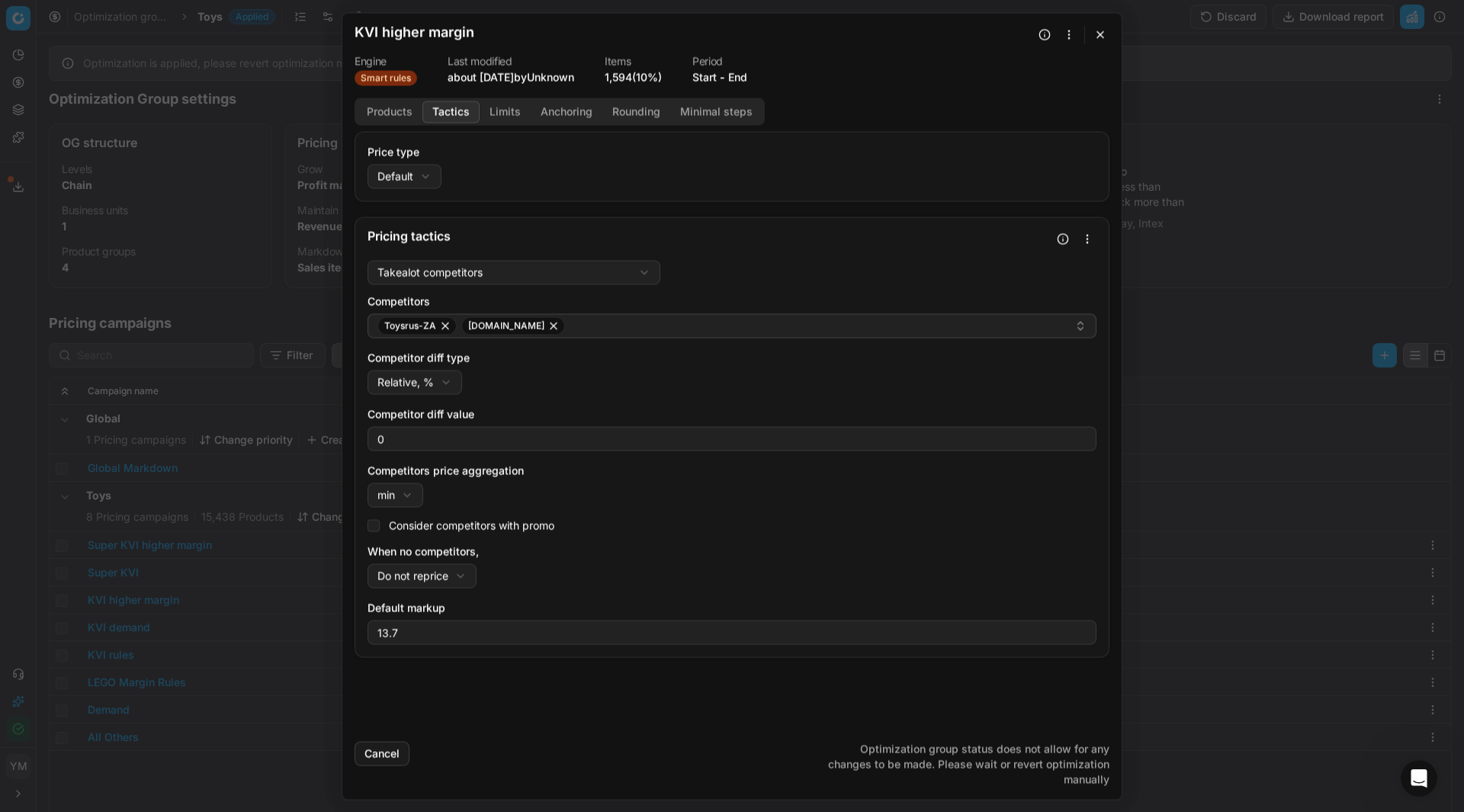
click at [455, 113] on button "Tactics" at bounding box center [451, 111] width 57 height 22
click at [1098, 36] on button "button" at bounding box center [1100, 34] width 19 height 19
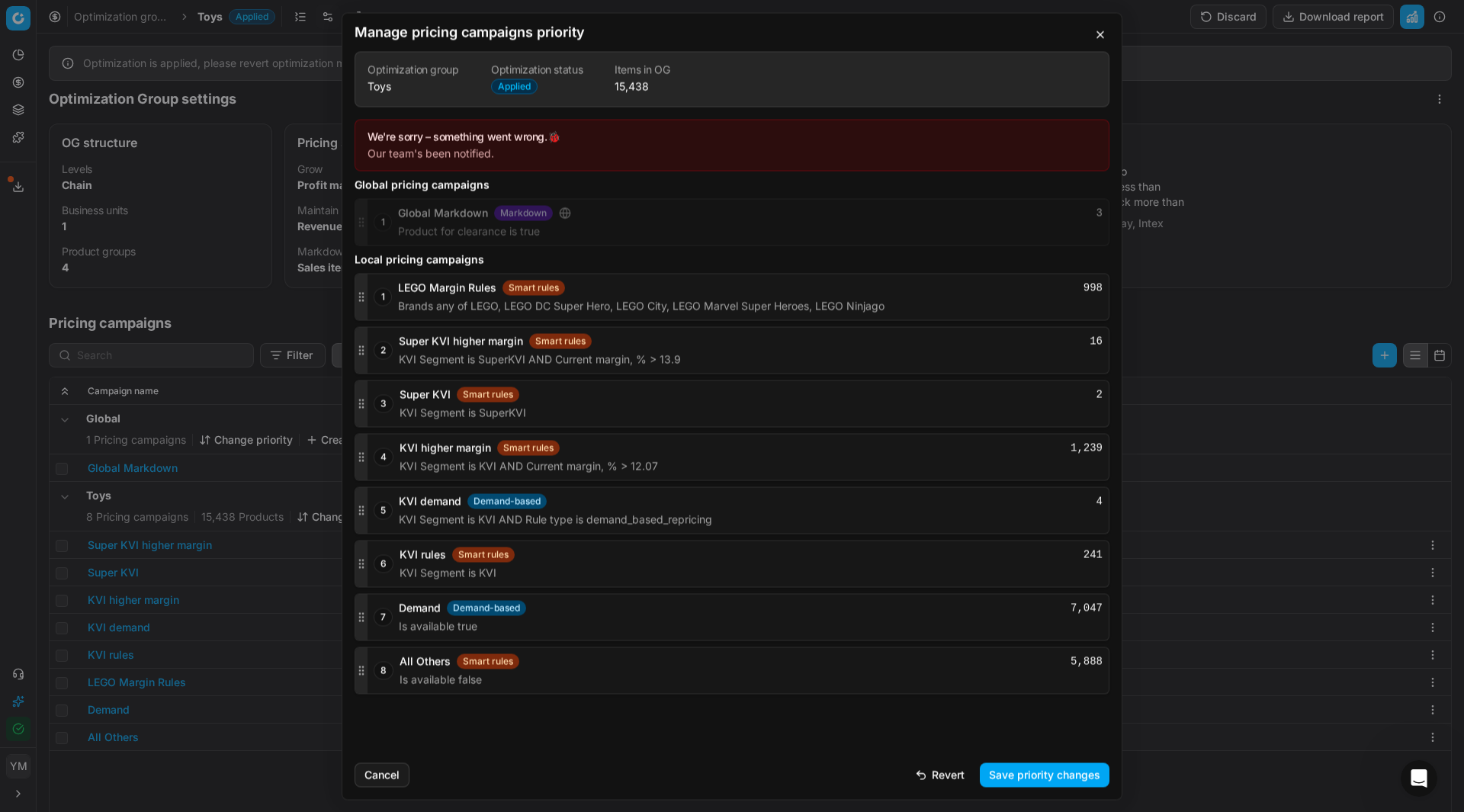
click at [1098, 36] on button "button" at bounding box center [1100, 34] width 19 height 19
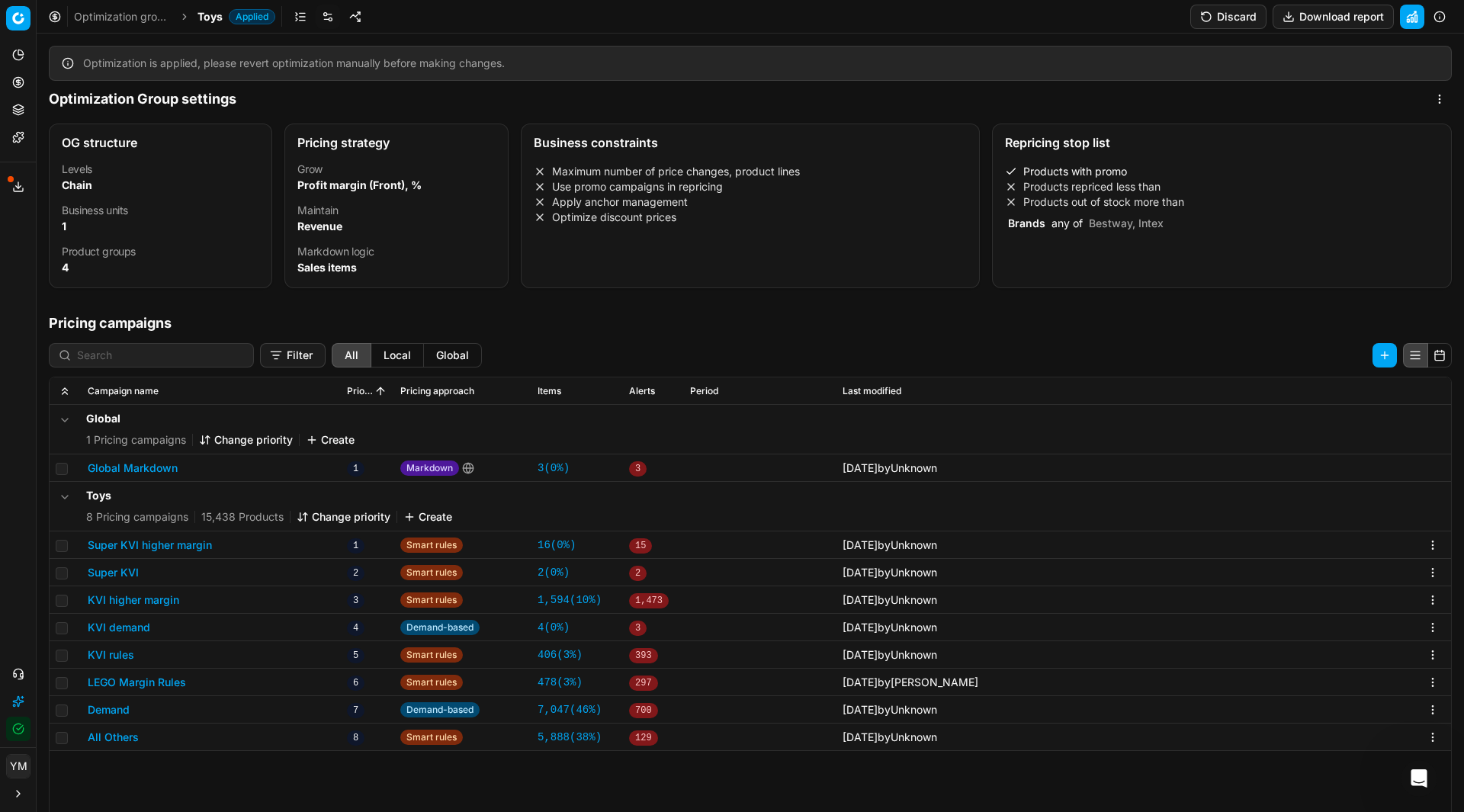
scroll to position [560, 0]
click at [144, 15] on link "Optimization groups" at bounding box center [122, 16] width 98 height 15
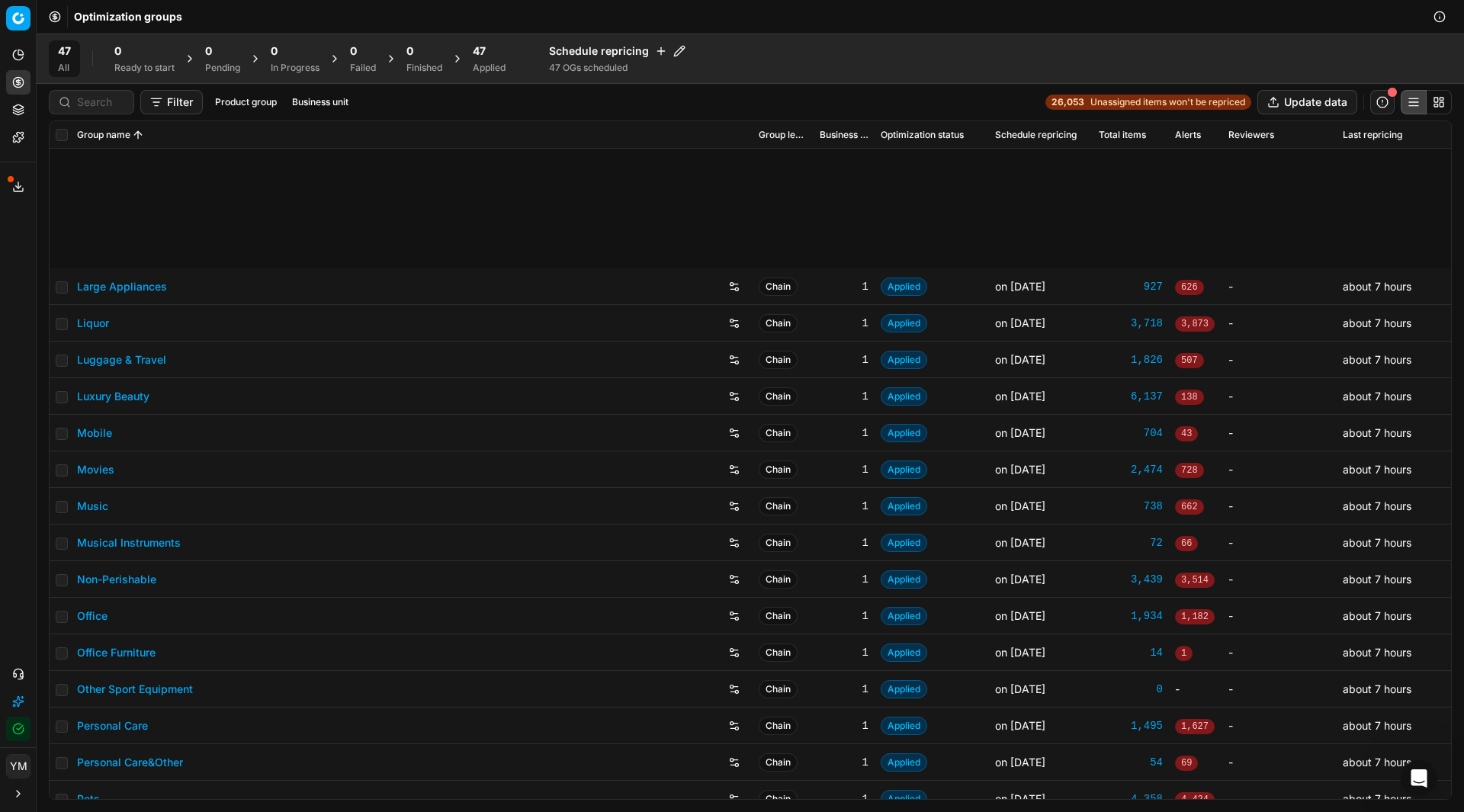
scroll to position [991, 0]
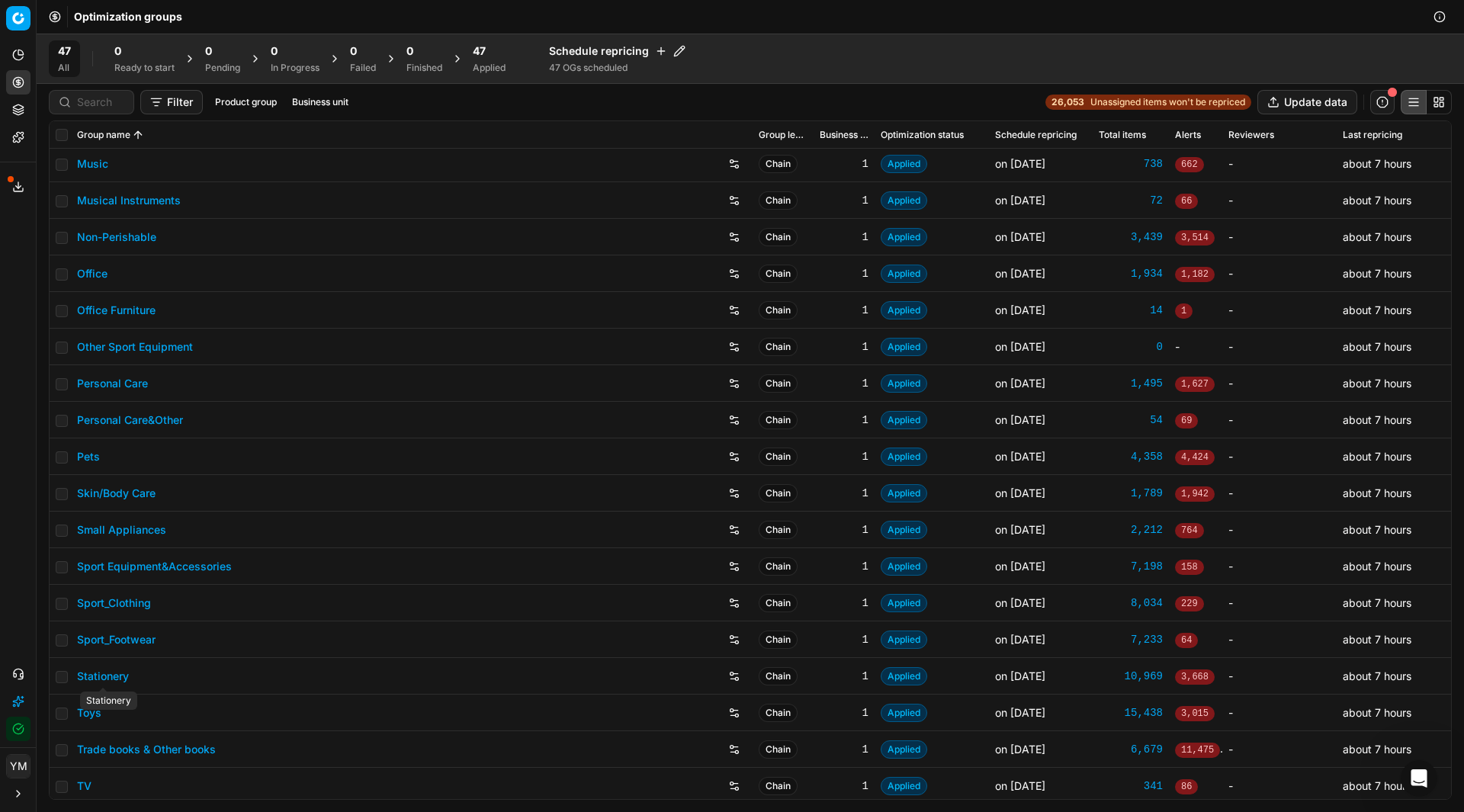
click at [101, 670] on link "Stationery" at bounding box center [103, 676] width 52 height 15
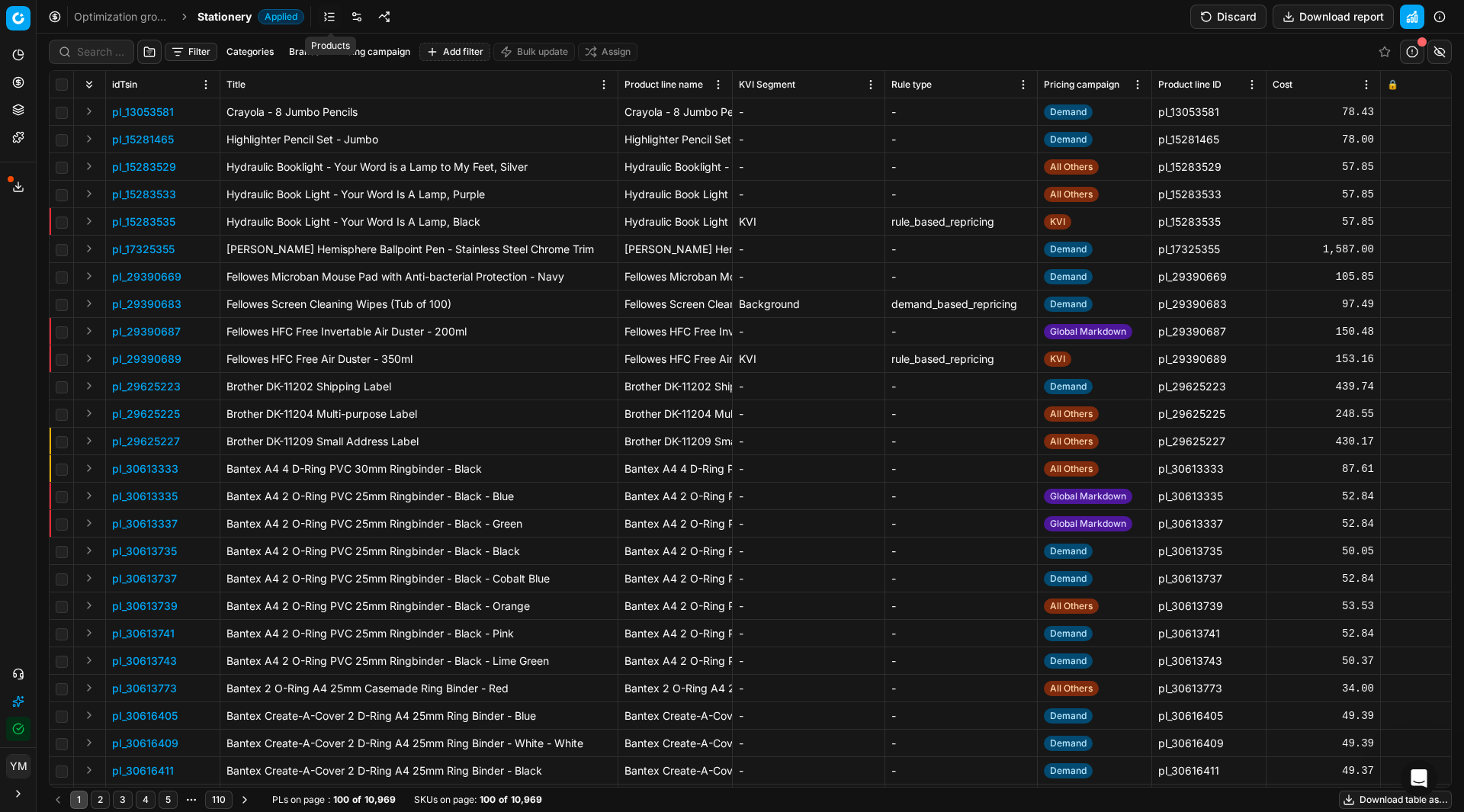
click at [329, 18] on link at bounding box center [329, 17] width 24 height 24
click at [352, 18] on link at bounding box center [357, 17] width 24 height 24
